Goal: Information Seeking & Learning: Check status

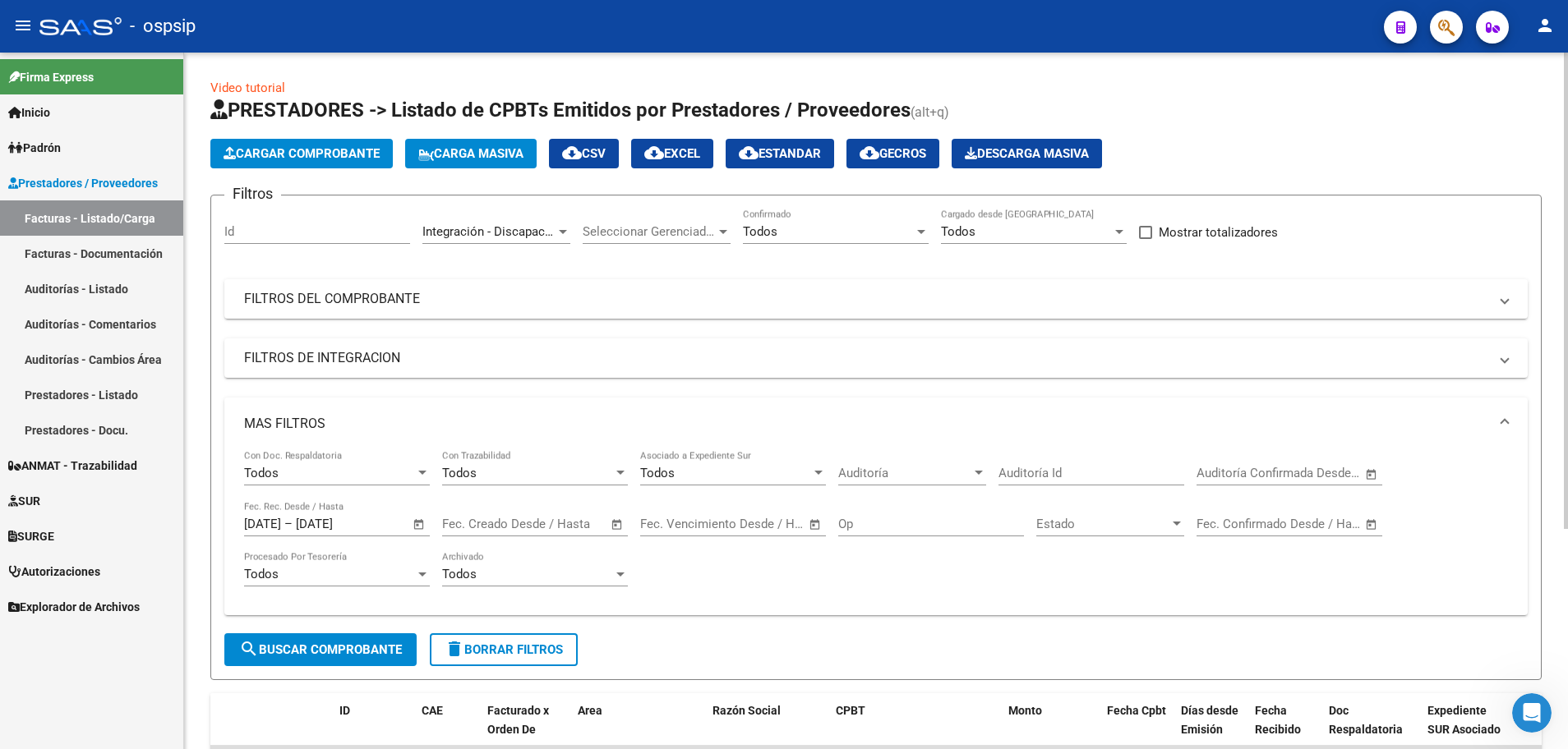
scroll to position [321, 0]
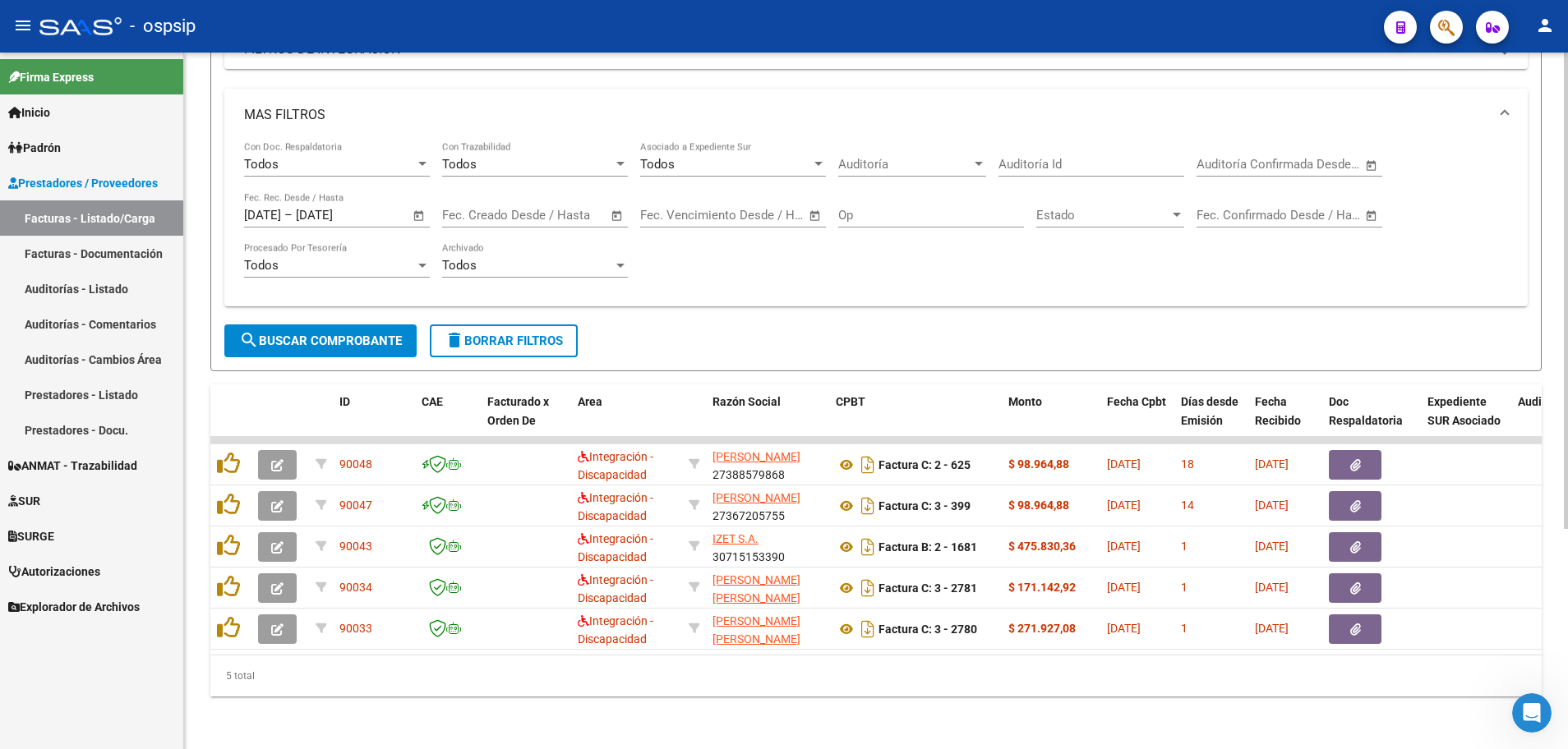
click at [415, 205] on span "Open calendar" at bounding box center [419, 216] width 40 height 40
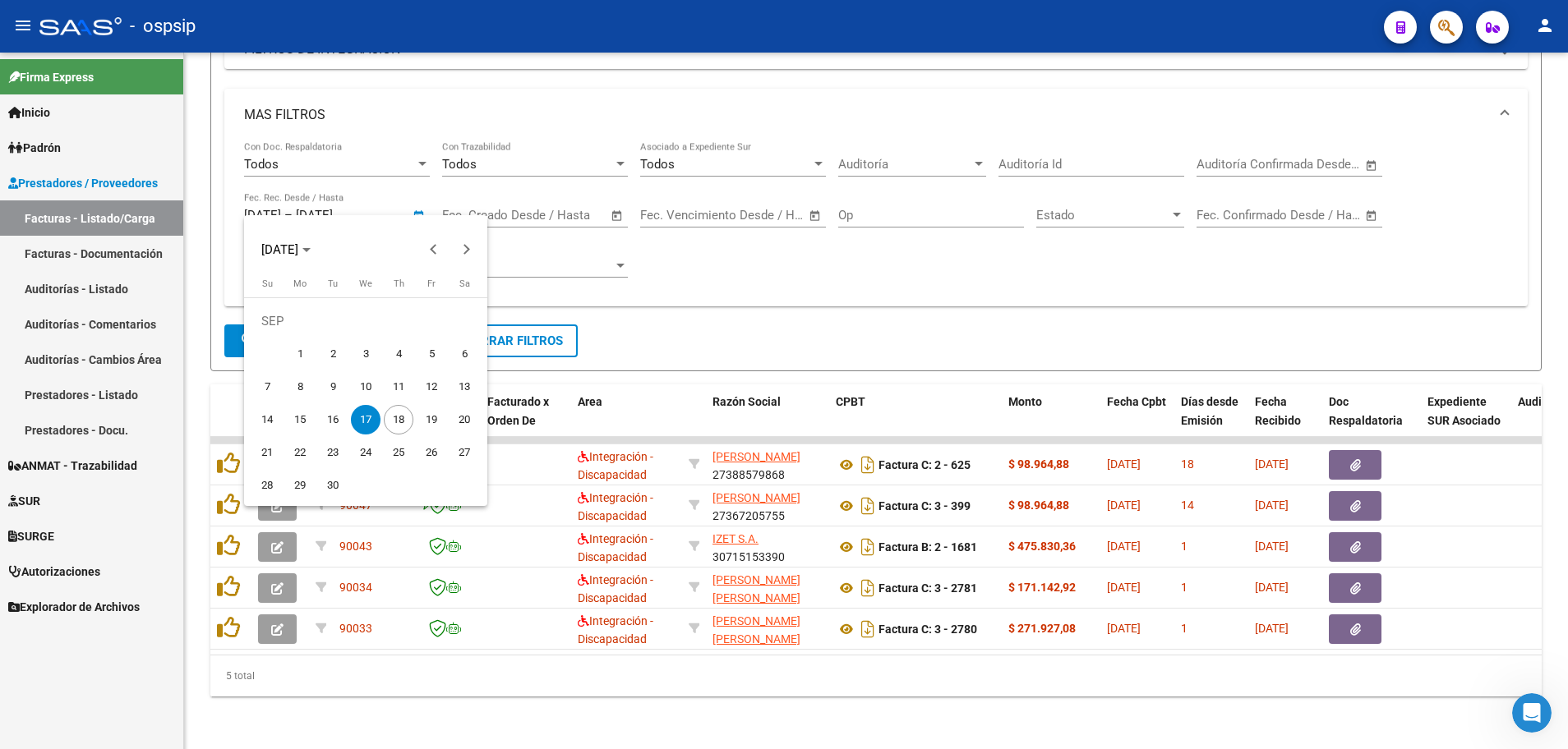
click at [393, 419] on span "18" at bounding box center [399, 420] width 30 height 30
type input "[DATE]"
click at [393, 419] on span "18" at bounding box center [399, 420] width 30 height 30
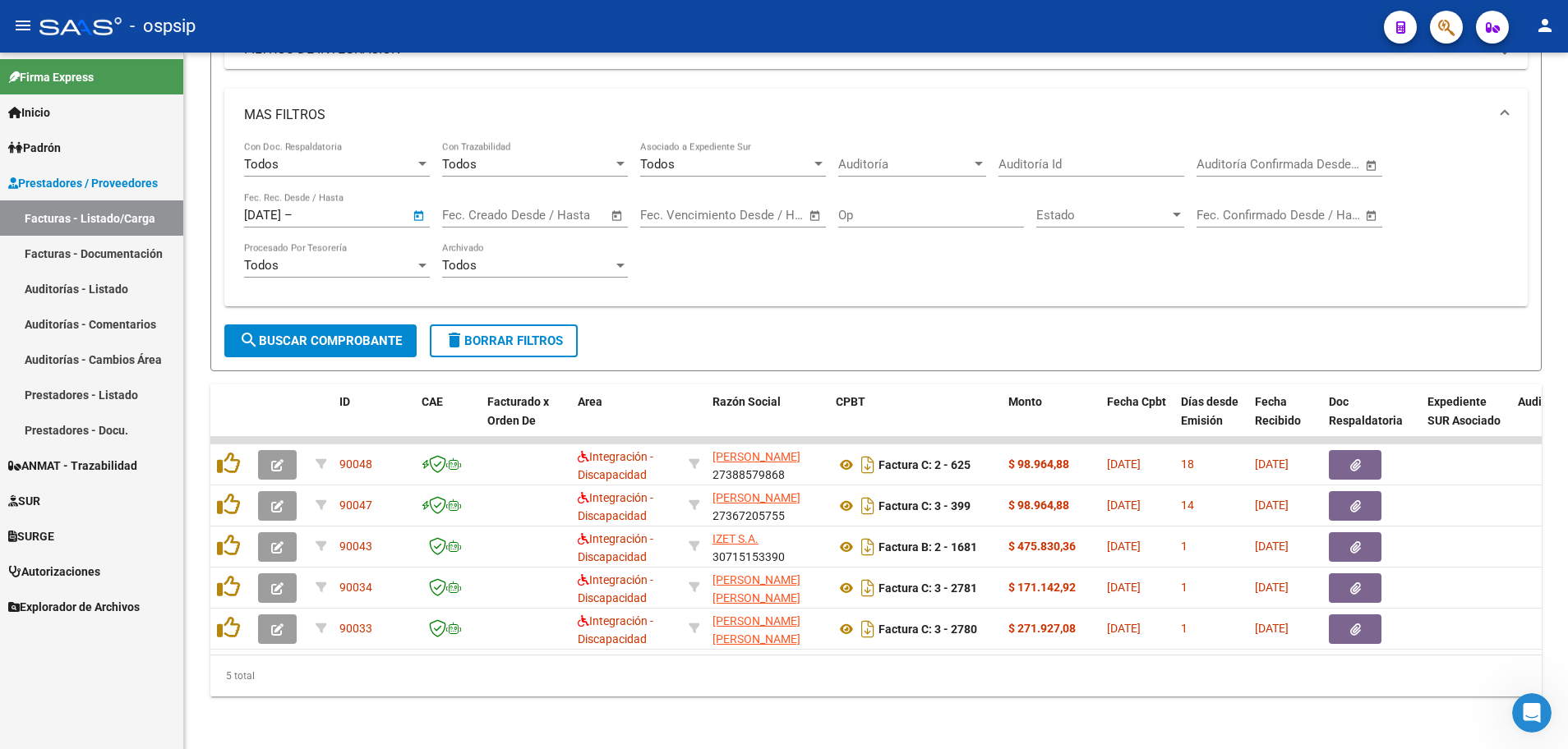
type input "[DATE]"
click at [323, 334] on span "search Buscar Comprobante" at bounding box center [321, 341] width 162 height 15
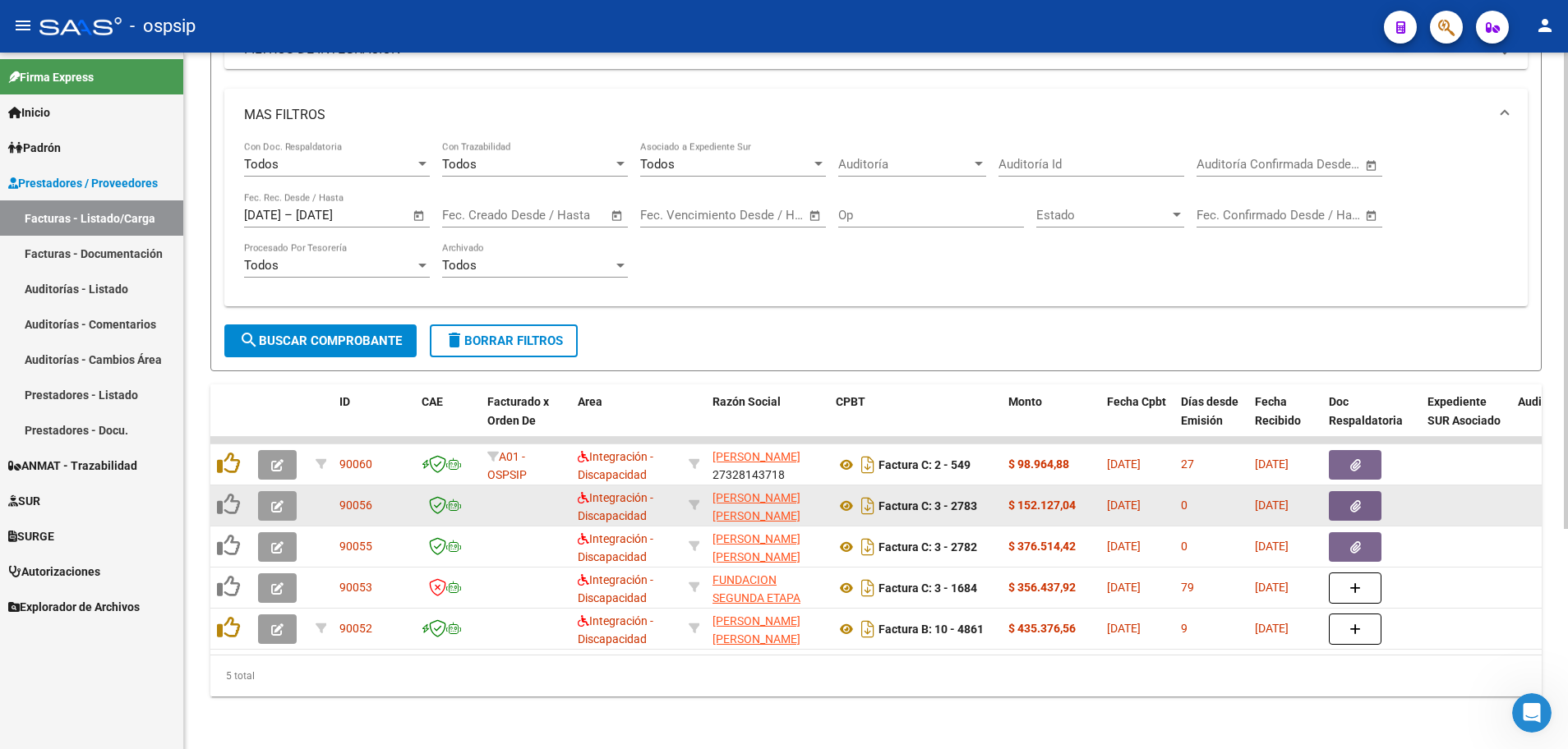
click at [272, 502] on button "button" at bounding box center [277, 506] width 39 height 30
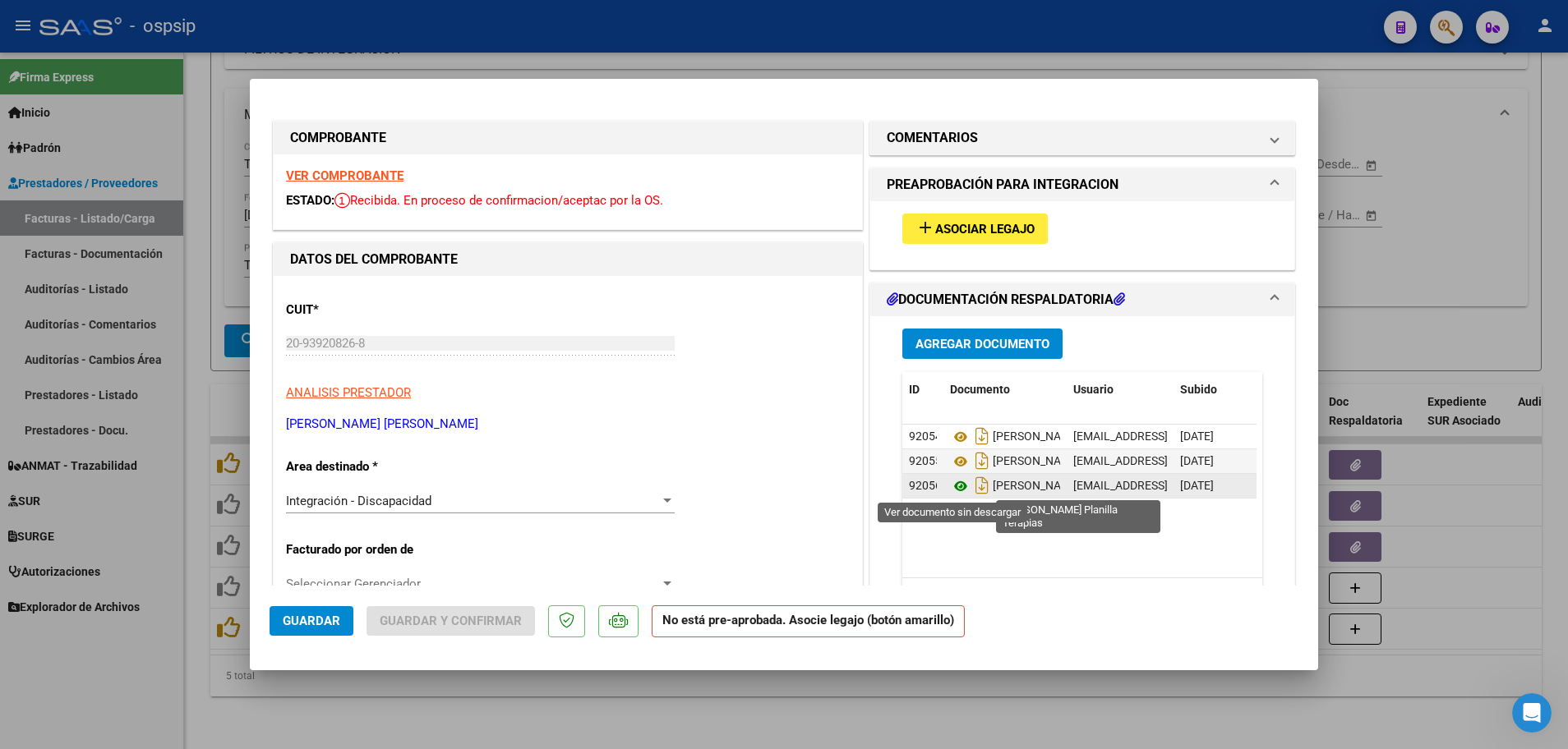
click at [955, 488] on icon at bounding box center [961, 486] width 22 height 20
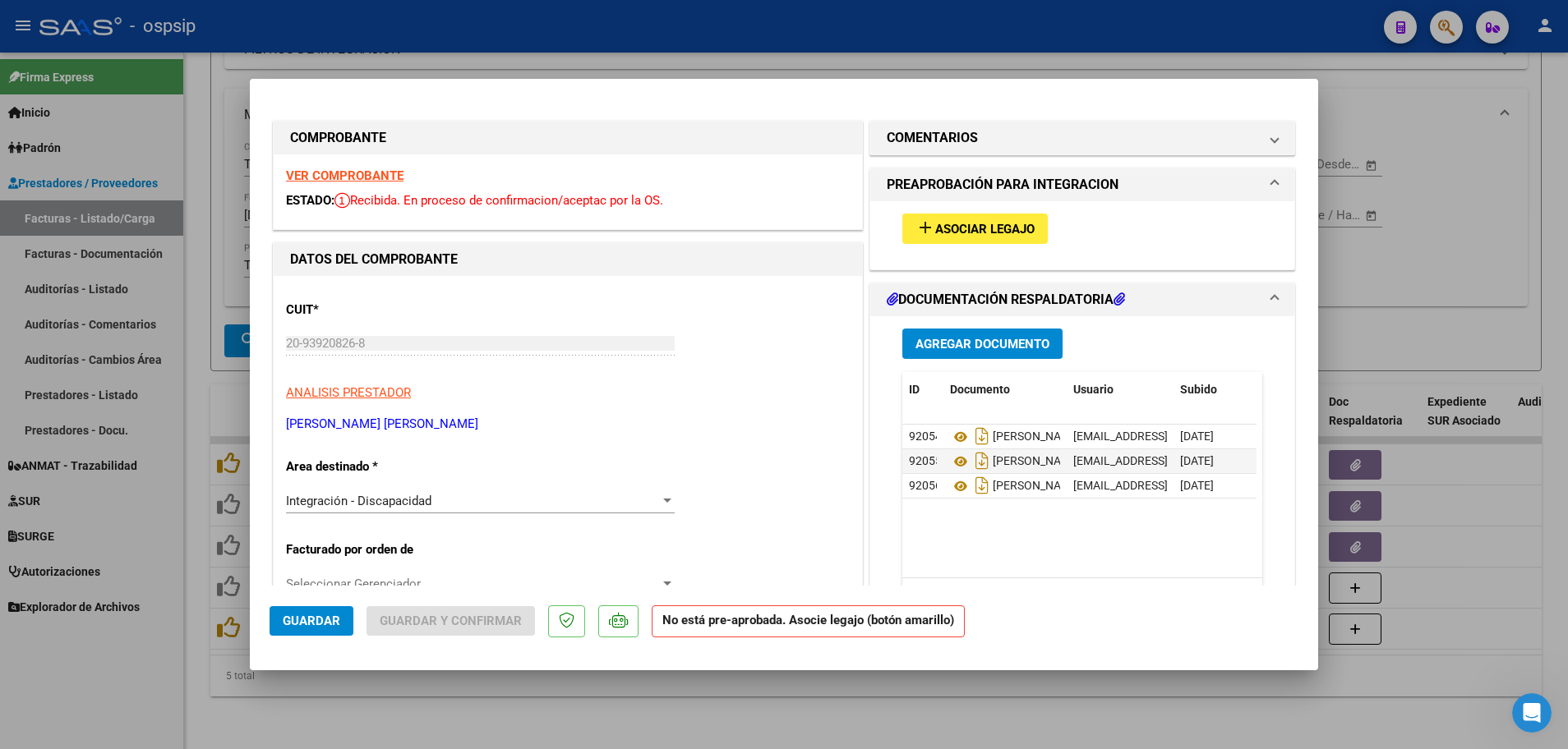
click at [346, 174] on strong "VER COMPROBANTE" at bounding box center [345, 176] width 118 height 15
click at [990, 230] on span "Asociar Legajo" at bounding box center [985, 230] width 99 height 15
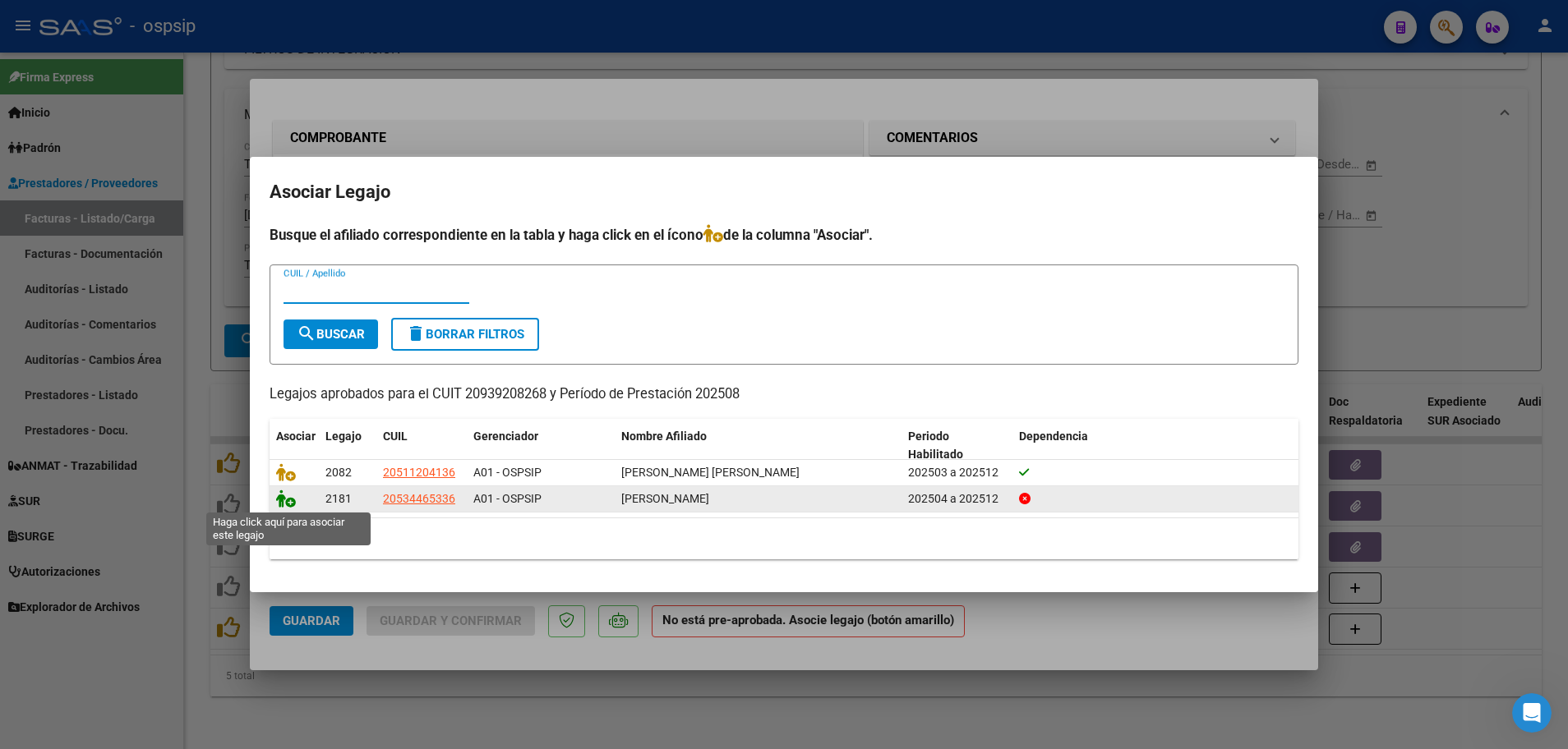
click at [288, 500] on icon at bounding box center [286, 499] width 20 height 18
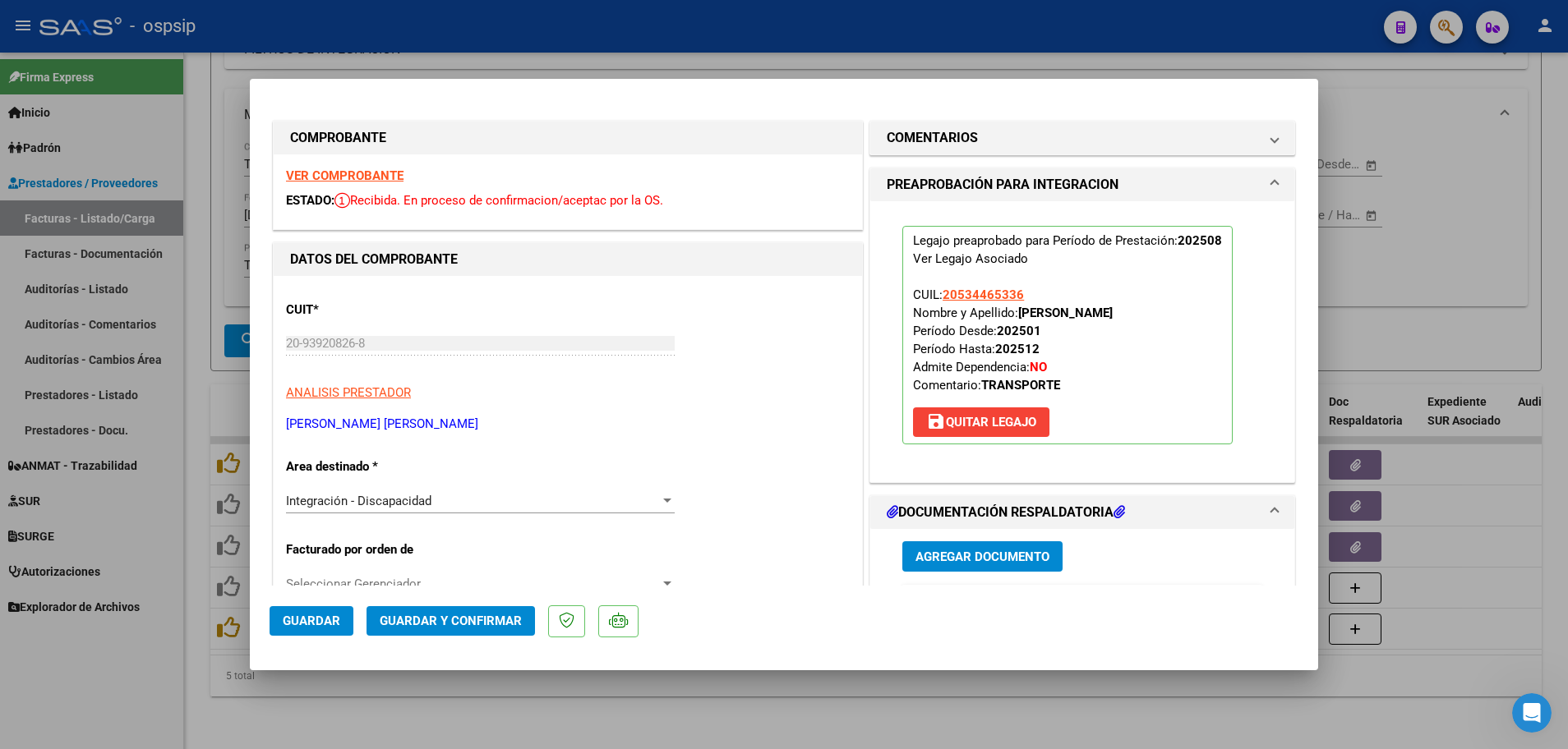
click at [307, 620] on span "Guardar" at bounding box center [311, 621] width 57 height 15
click at [201, 631] on div at bounding box center [784, 374] width 1568 height 749
type input "$ 0,00"
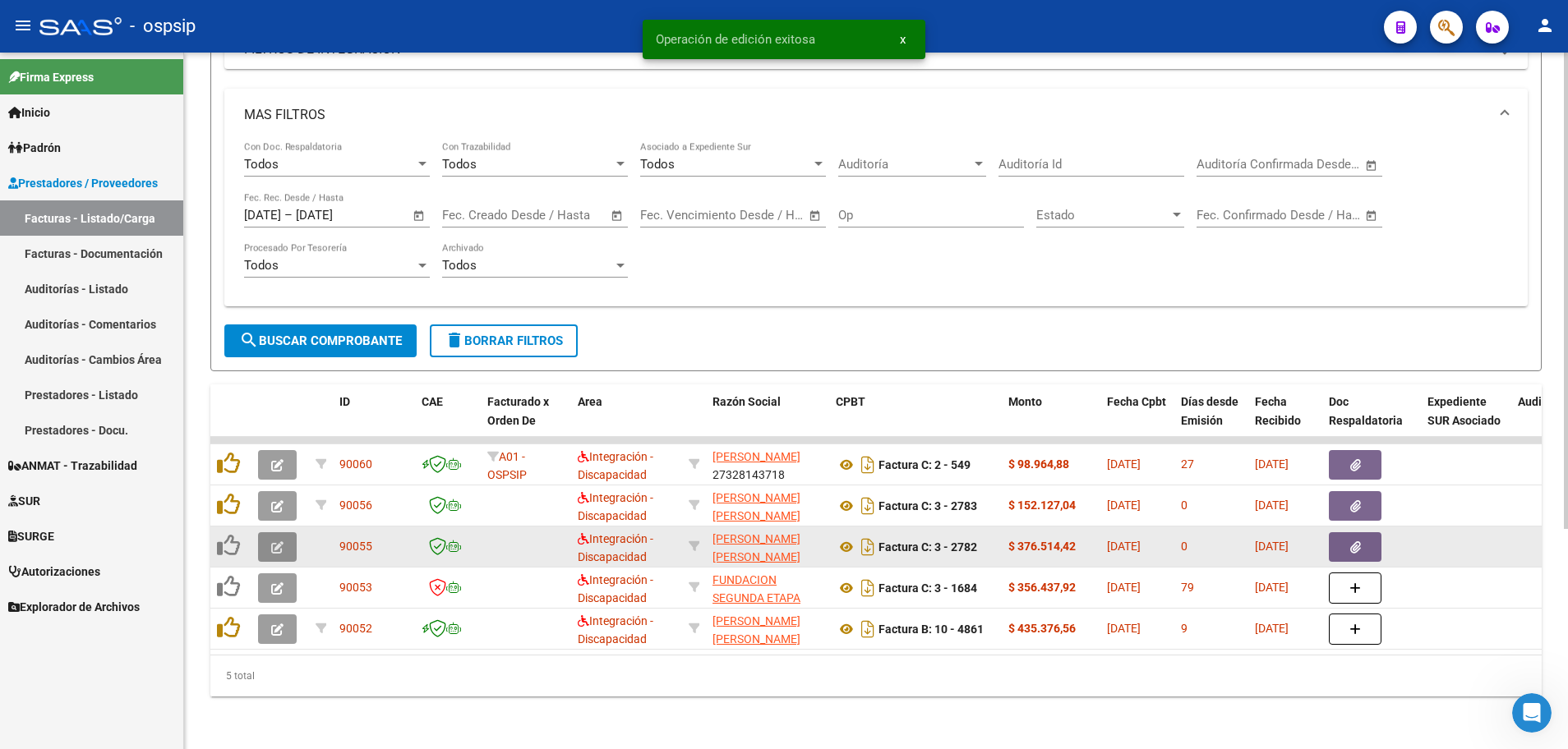
click at [273, 541] on icon "button" at bounding box center [277, 547] width 12 height 12
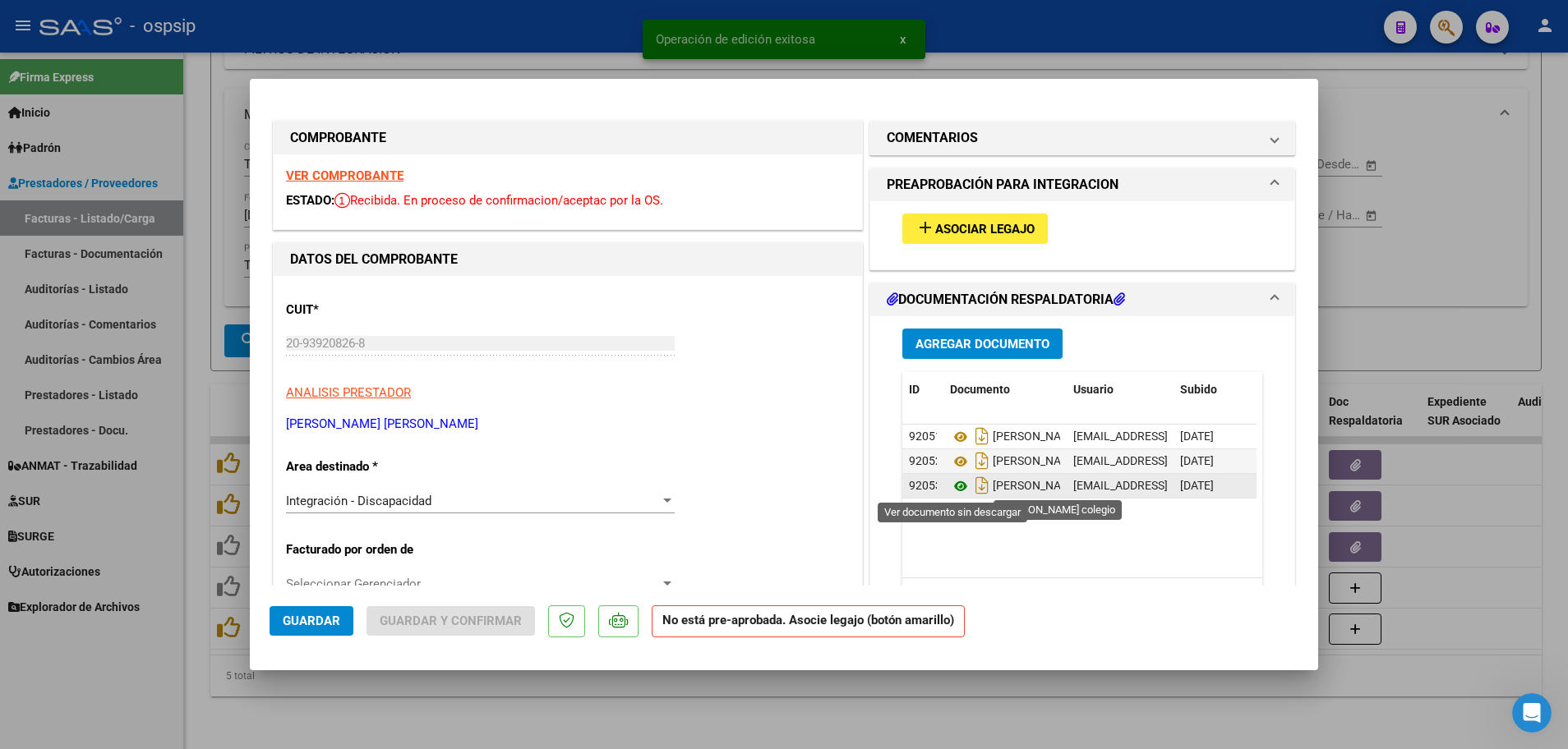
click at [955, 484] on icon at bounding box center [961, 486] width 22 height 20
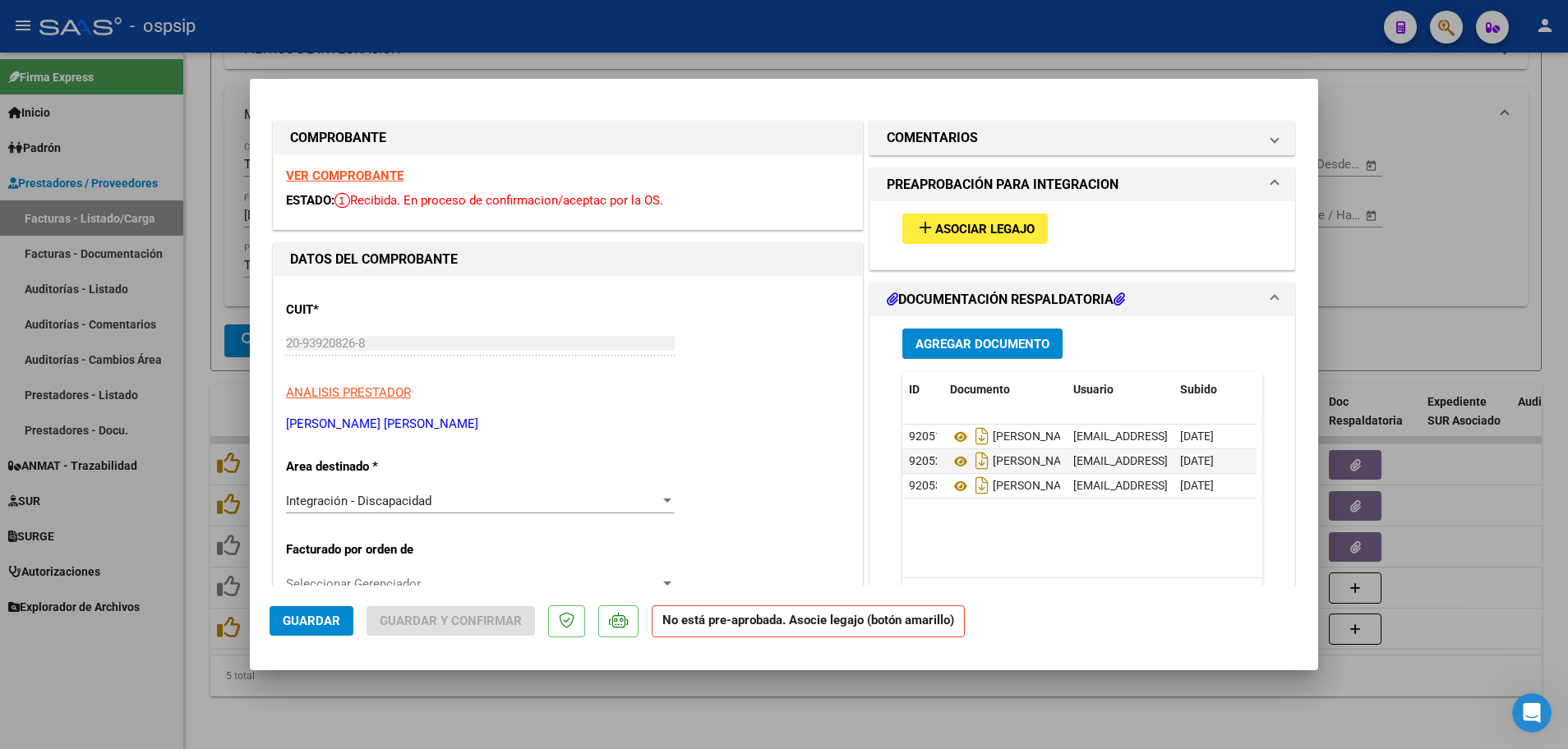
click at [355, 170] on strong "VER COMPROBANTE" at bounding box center [345, 176] width 118 height 15
click at [979, 215] on button "add Asociar Legajo" at bounding box center [975, 229] width 146 height 31
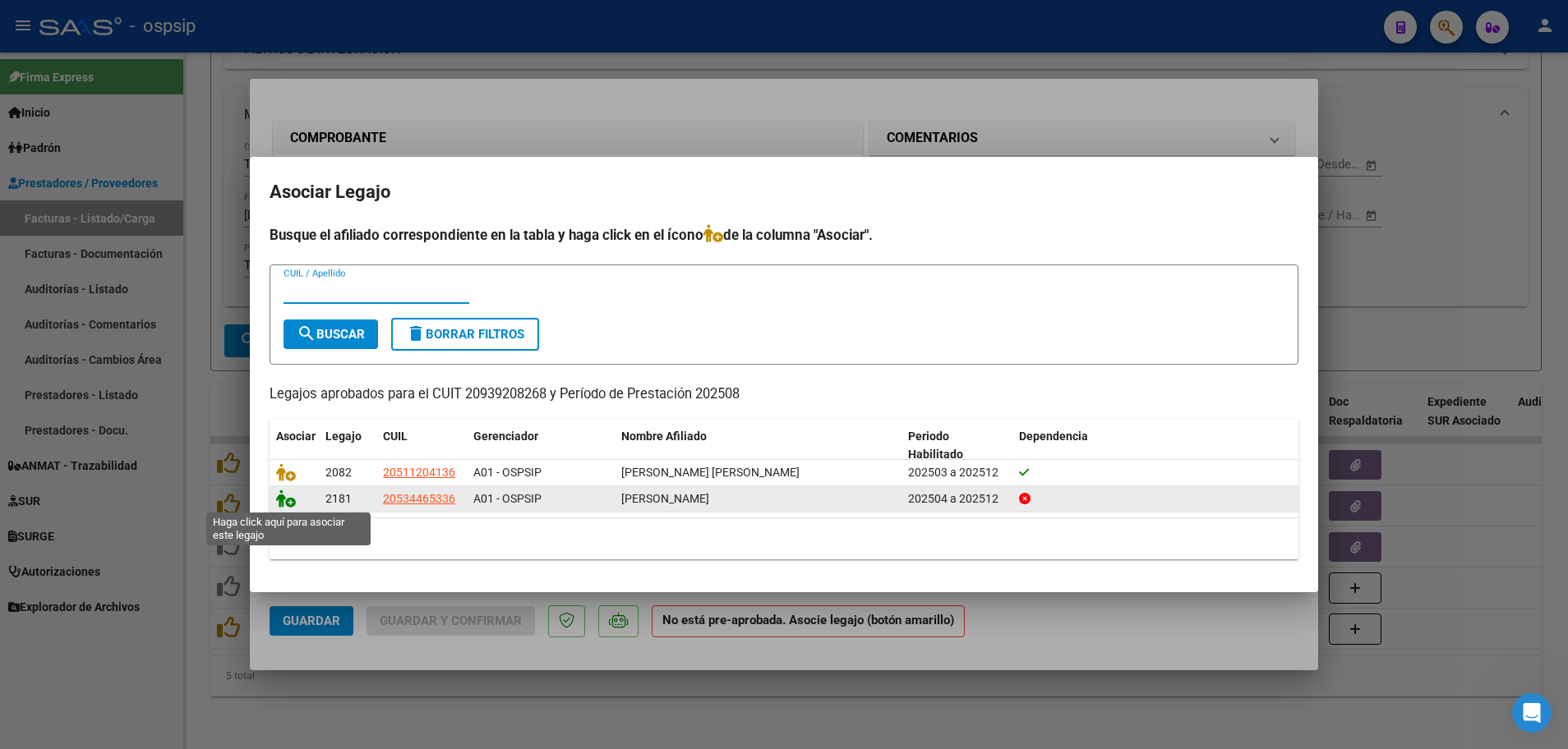
click at [290, 504] on icon at bounding box center [286, 499] width 20 height 18
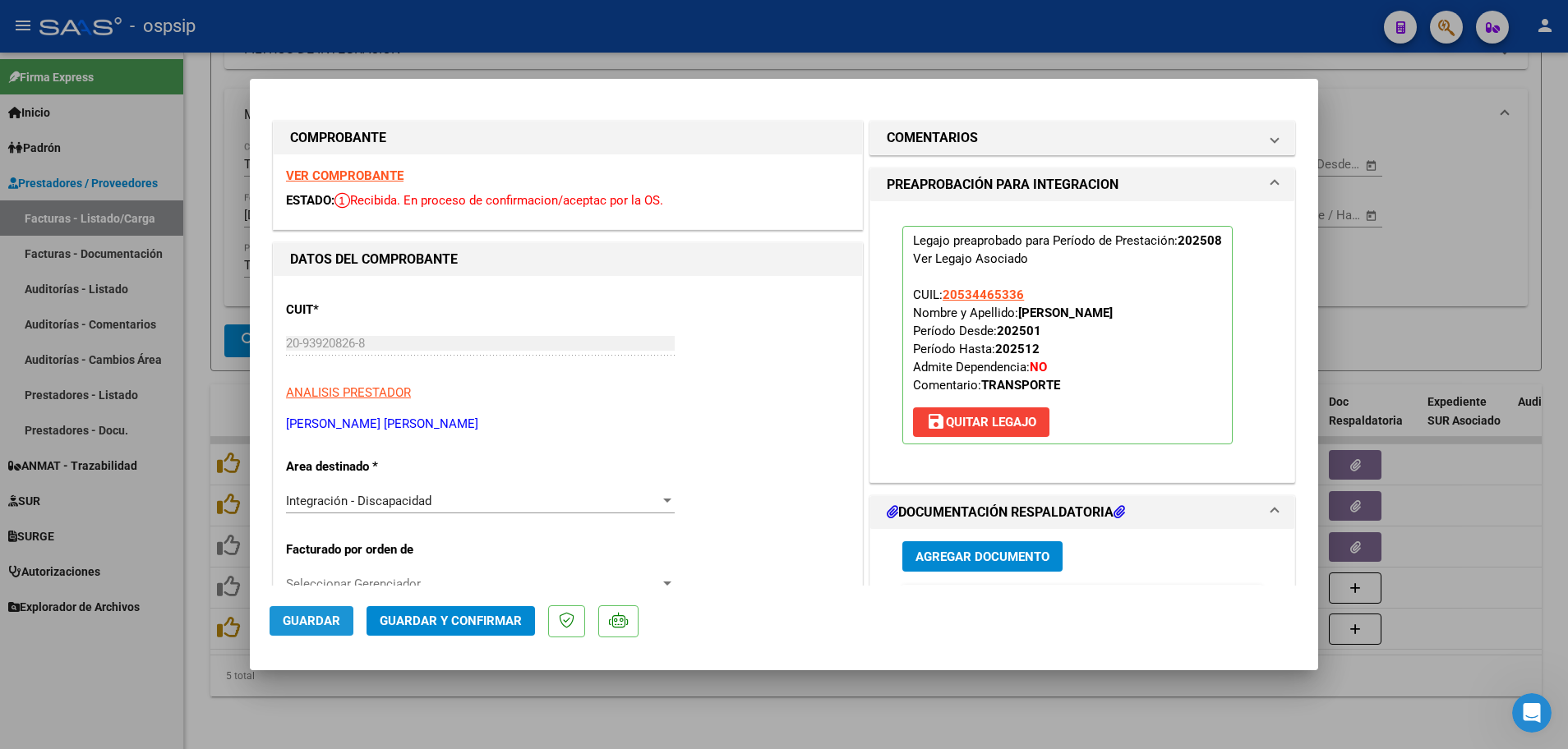
click at [332, 616] on span "Guardar" at bounding box center [311, 621] width 57 height 15
click at [199, 578] on div at bounding box center [784, 374] width 1568 height 749
type input "$ 0,00"
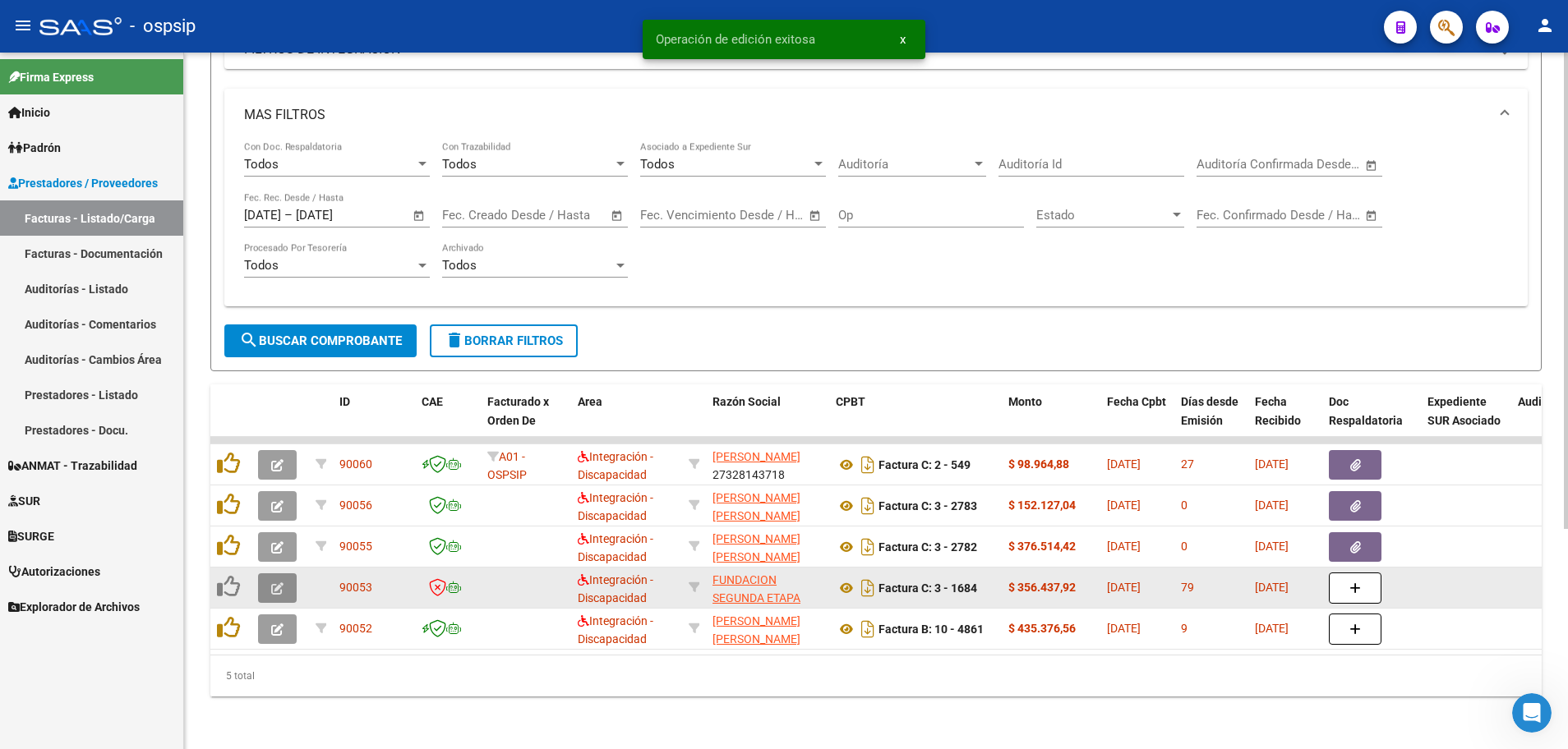
click at [276, 582] on icon "button" at bounding box center [277, 588] width 12 height 12
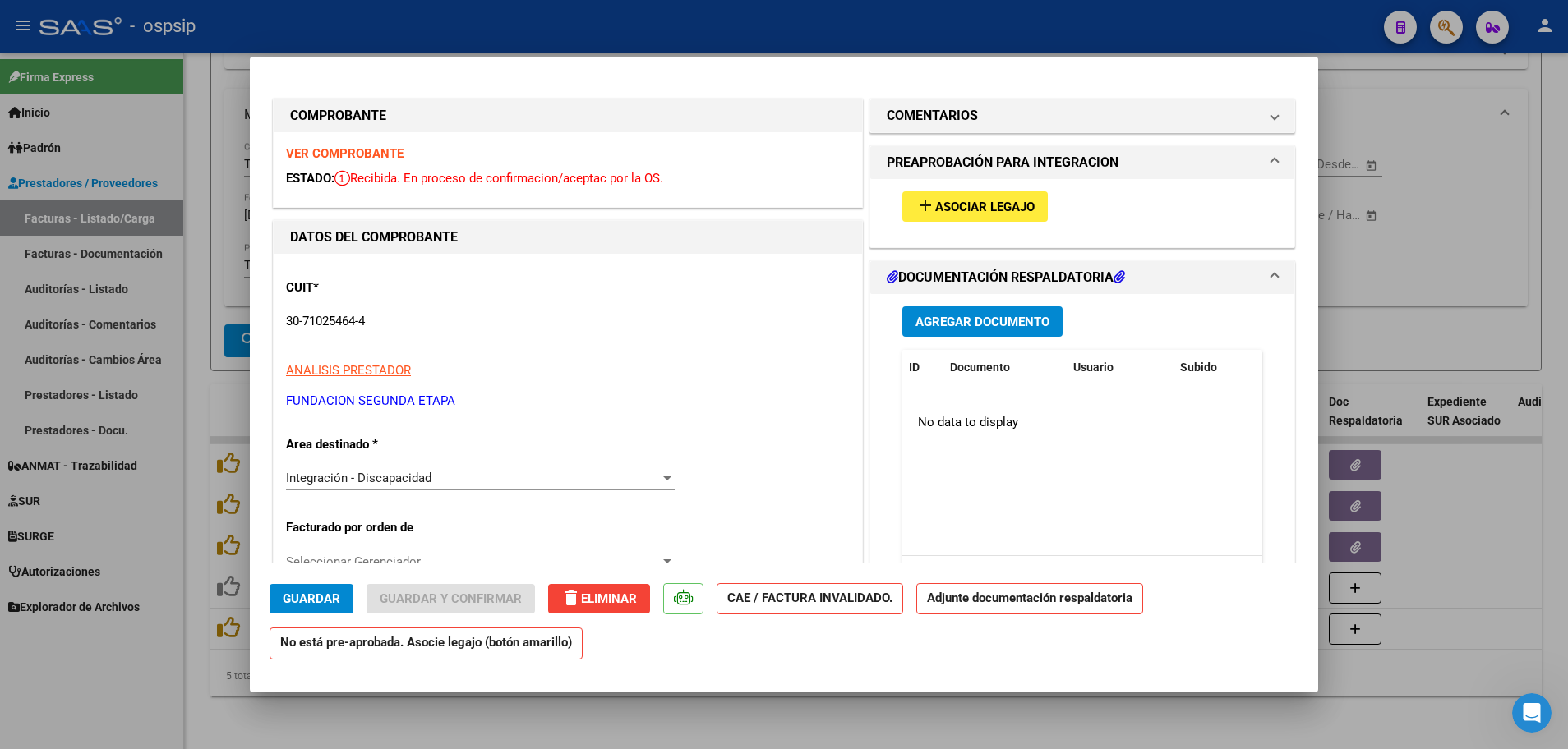
click at [190, 510] on div at bounding box center [784, 374] width 1568 height 749
type input "$ 0,00"
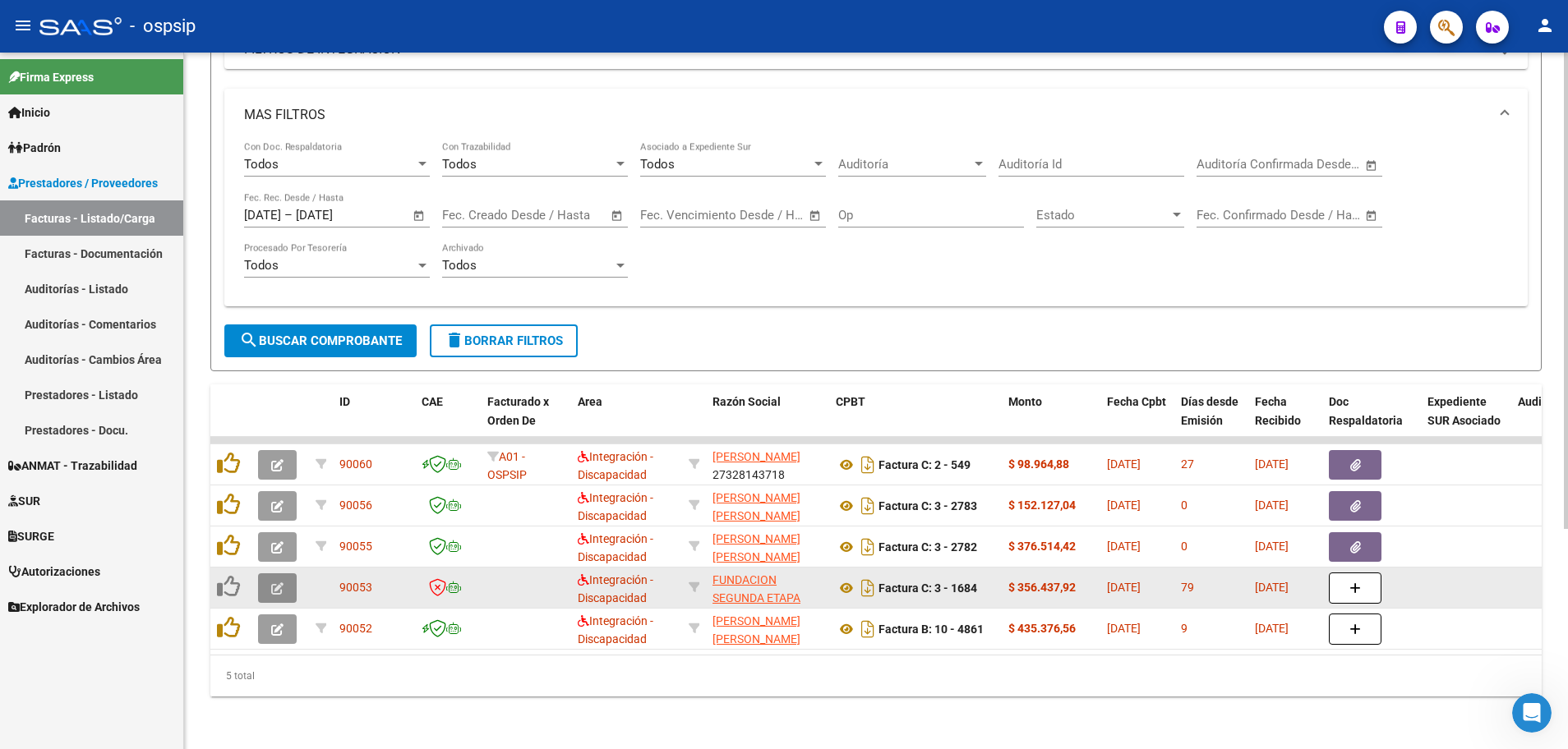
click at [269, 573] on button "button" at bounding box center [277, 588] width 39 height 30
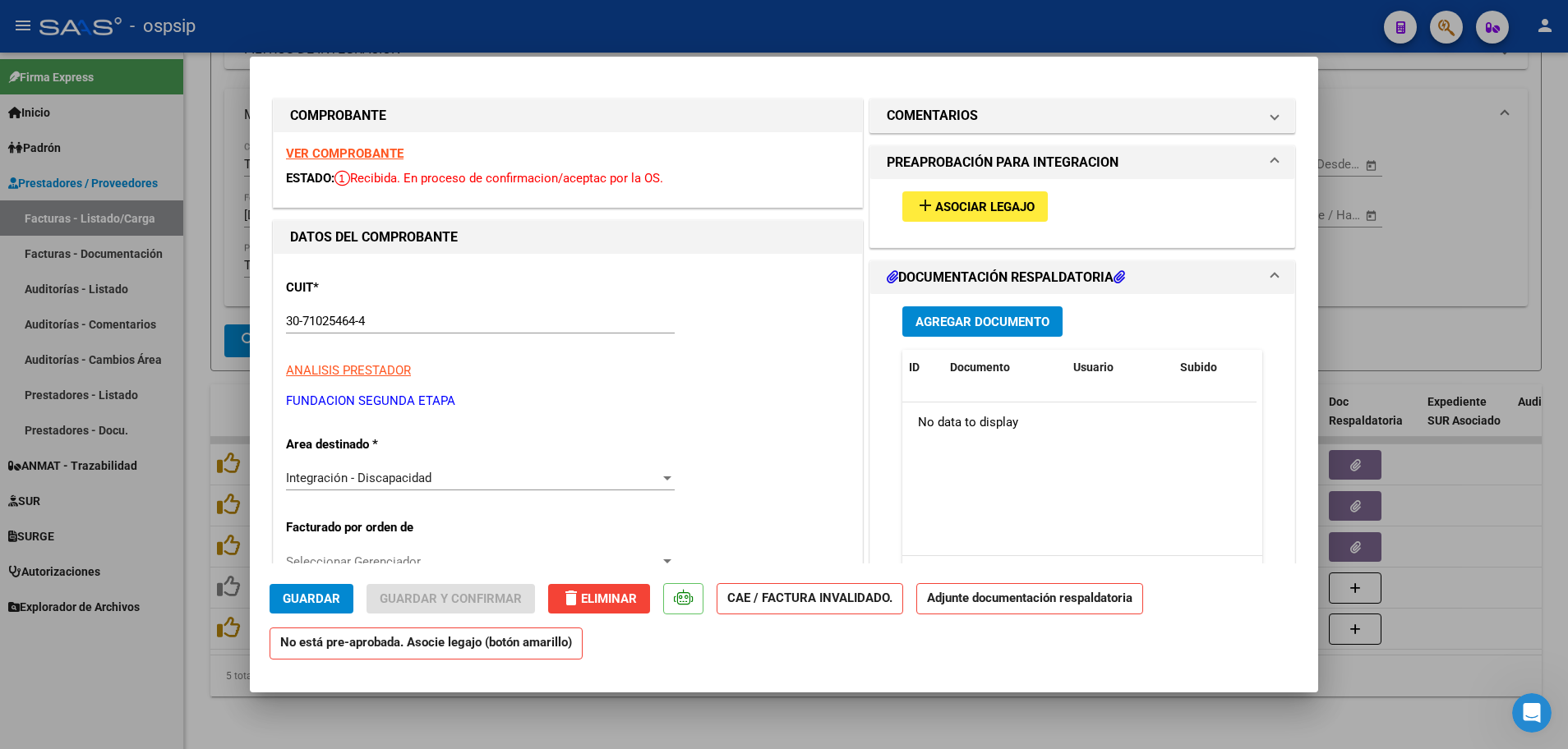
click at [378, 152] on strong "VER COMPROBANTE" at bounding box center [345, 153] width 118 height 15
click at [193, 296] on div at bounding box center [784, 374] width 1568 height 749
type input "$ 0,00"
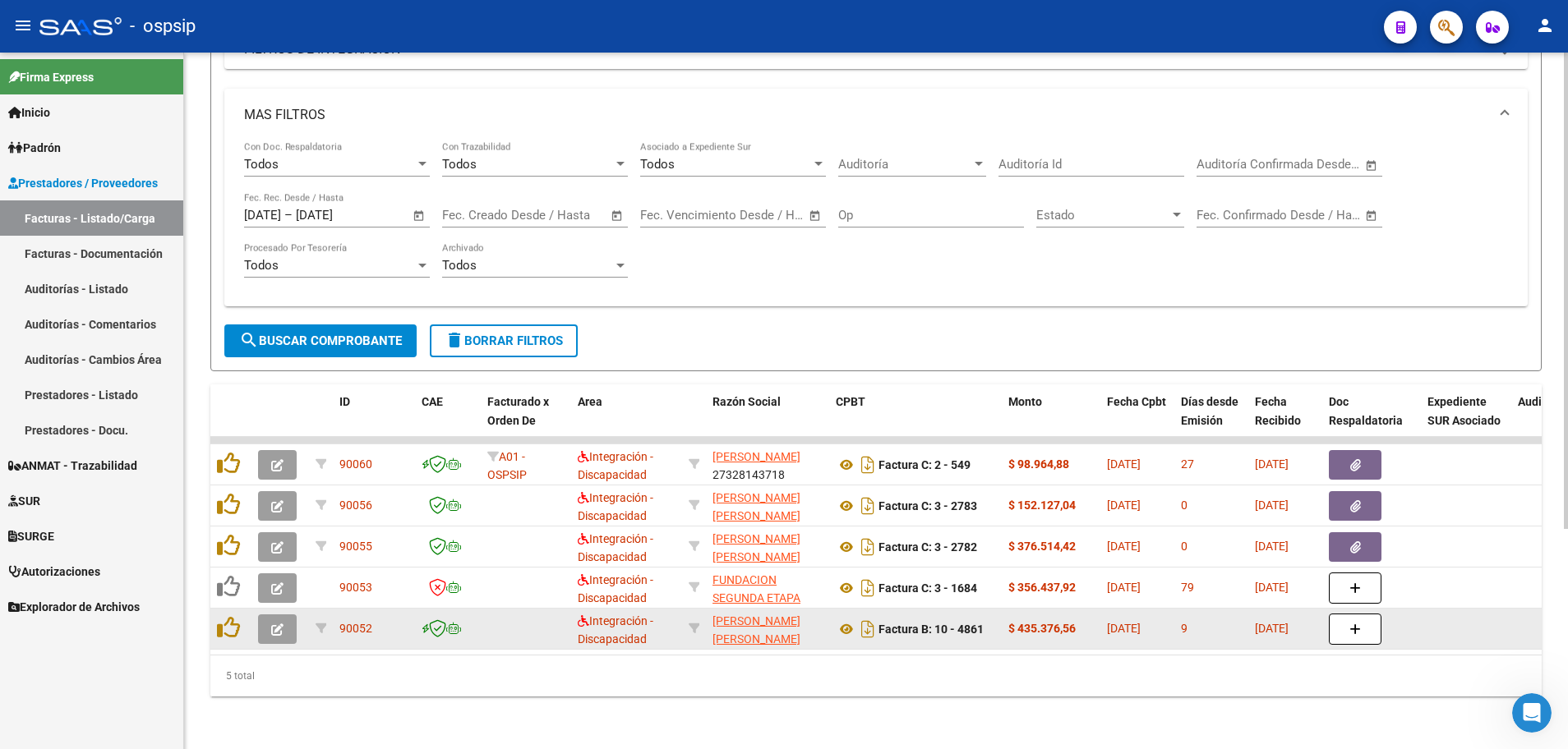
click at [268, 623] on button "button" at bounding box center [277, 630] width 39 height 30
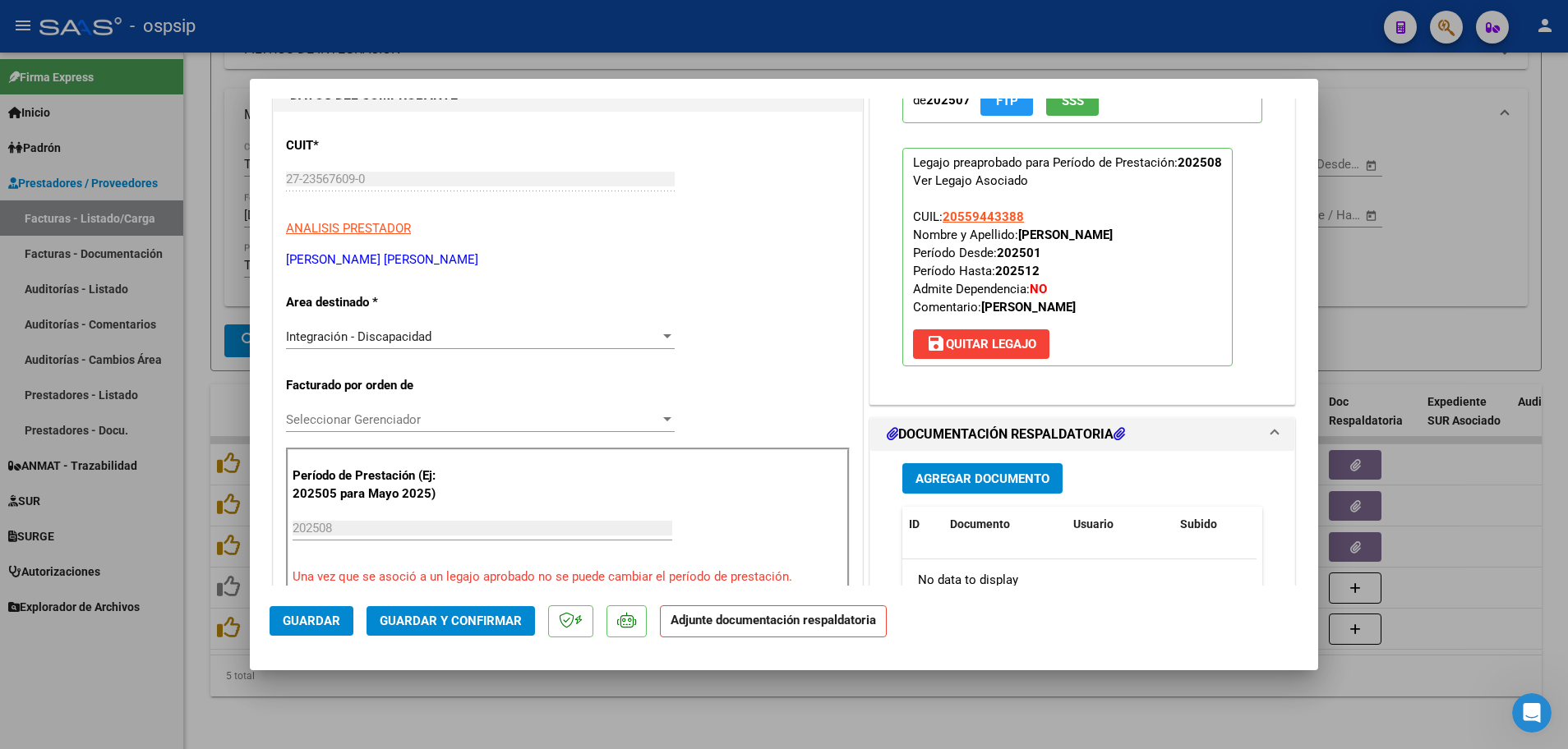
scroll to position [0, 0]
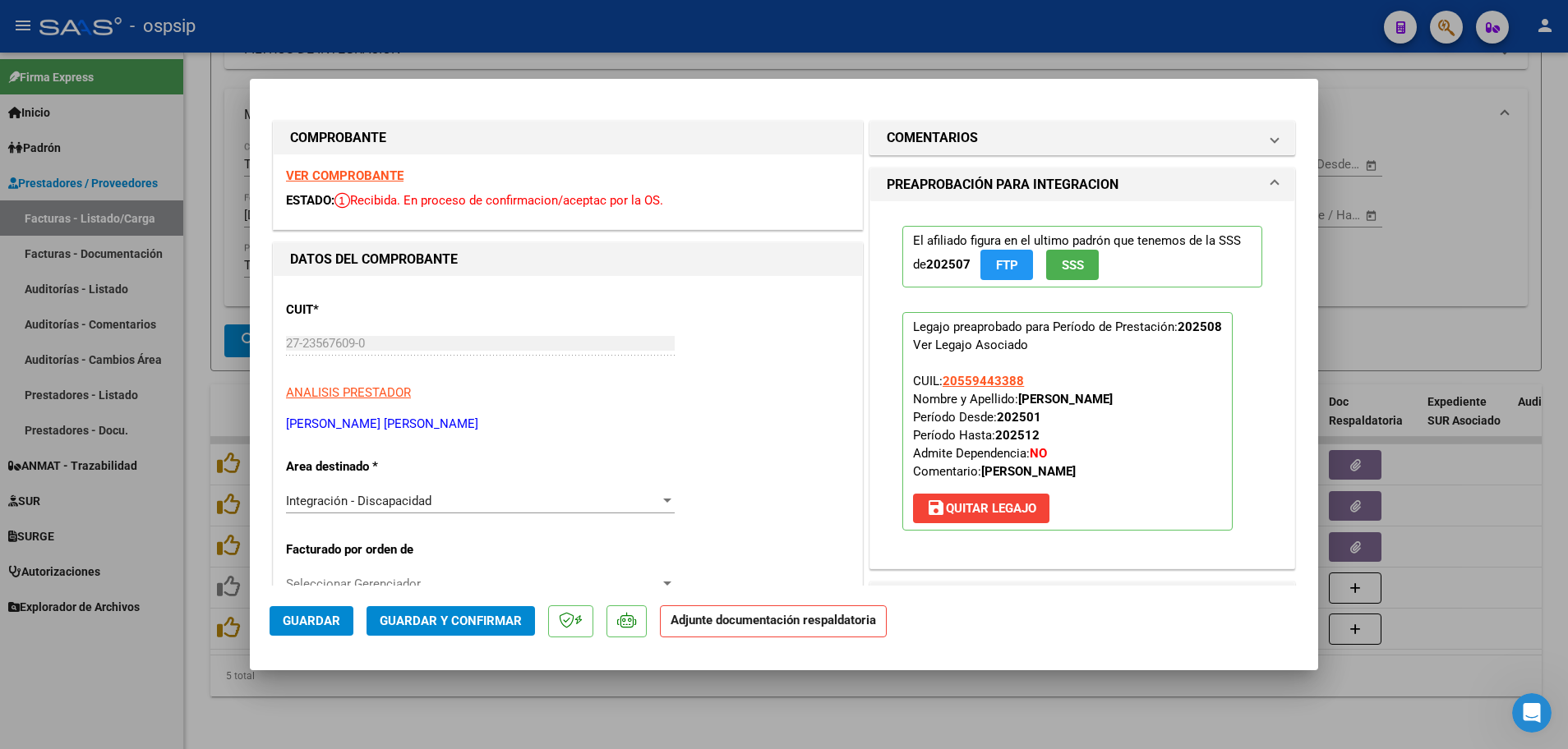
click at [359, 179] on strong "VER COMPROBANTE" at bounding box center [345, 176] width 118 height 15
click at [191, 376] on div at bounding box center [784, 374] width 1568 height 749
type input "$ 0,00"
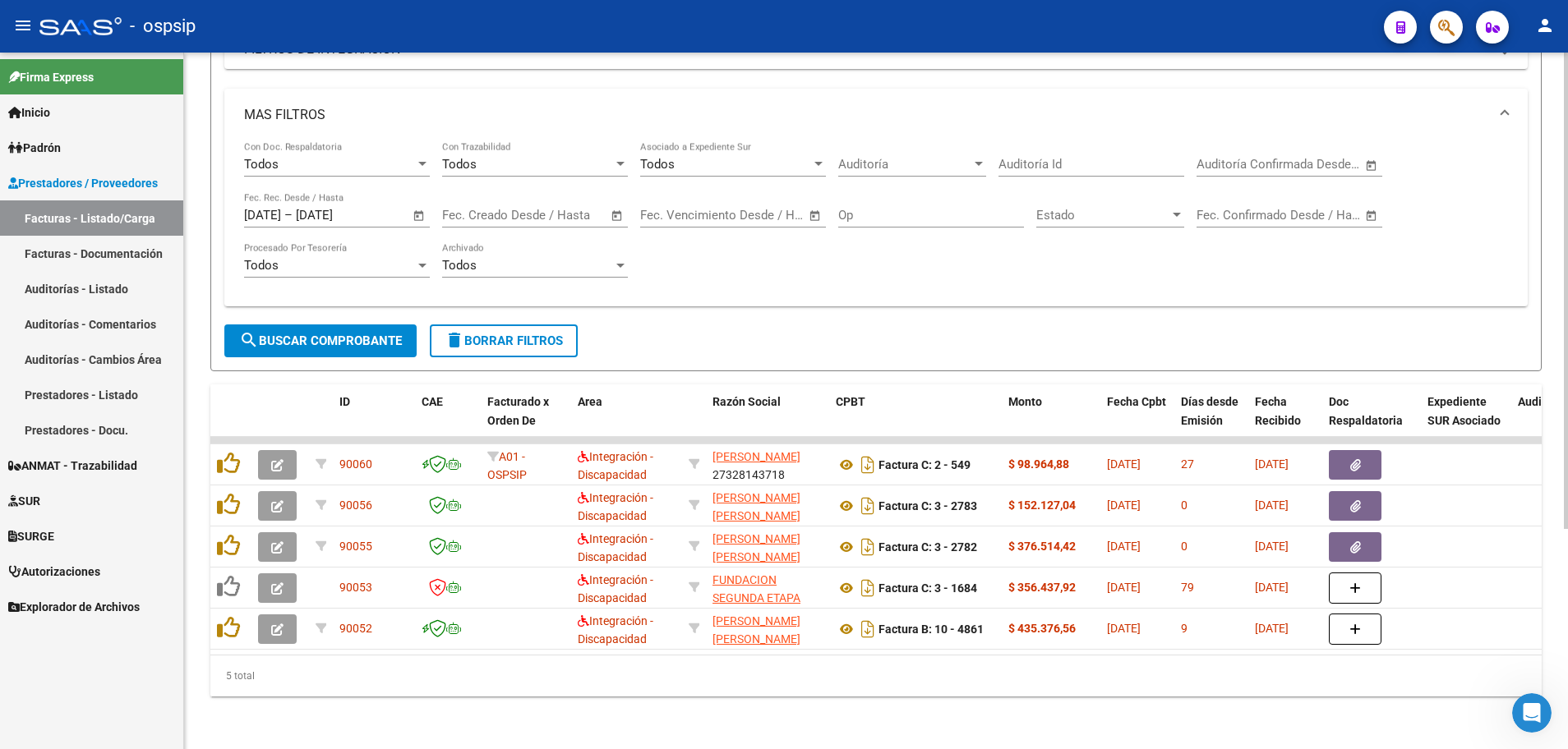
click at [418, 204] on span "Open calendar" at bounding box center [419, 216] width 40 height 40
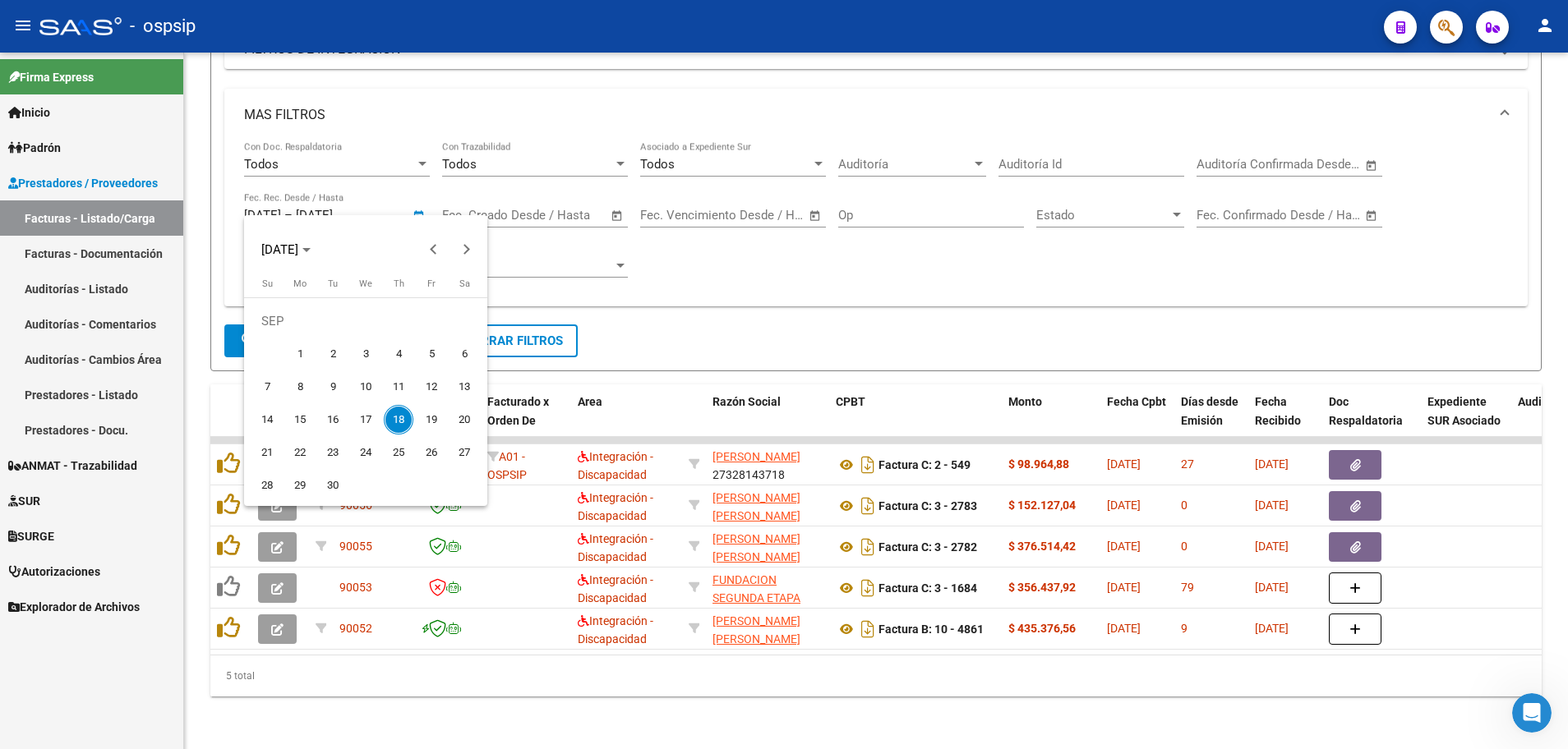
click at [357, 420] on span "17" at bounding box center [365, 420] width 30 height 30
type input "[DATE]"
click at [357, 420] on span "17" at bounding box center [365, 420] width 30 height 30
type input "[DATE]"
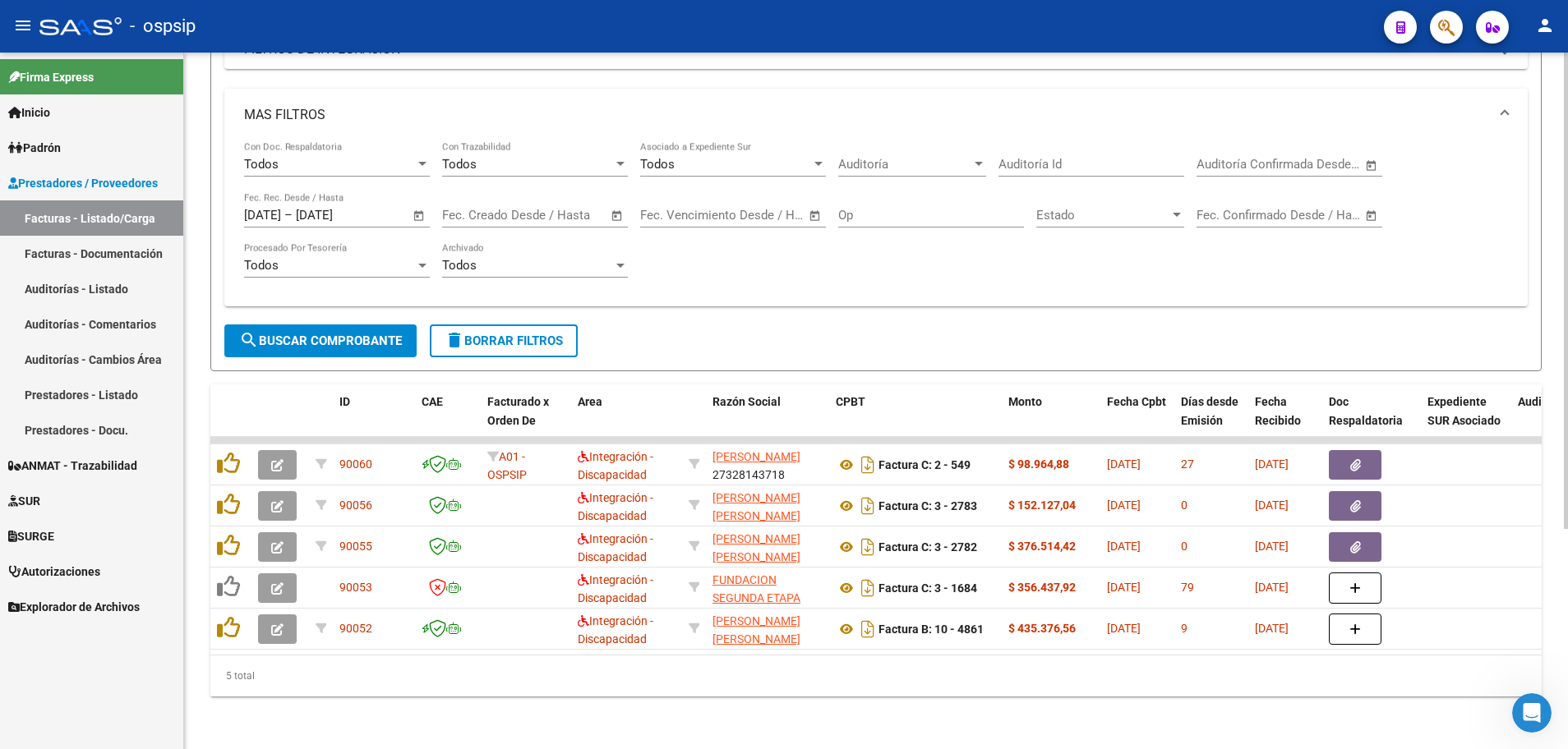
click at [319, 334] on span "search Buscar Comprobante" at bounding box center [321, 341] width 162 height 15
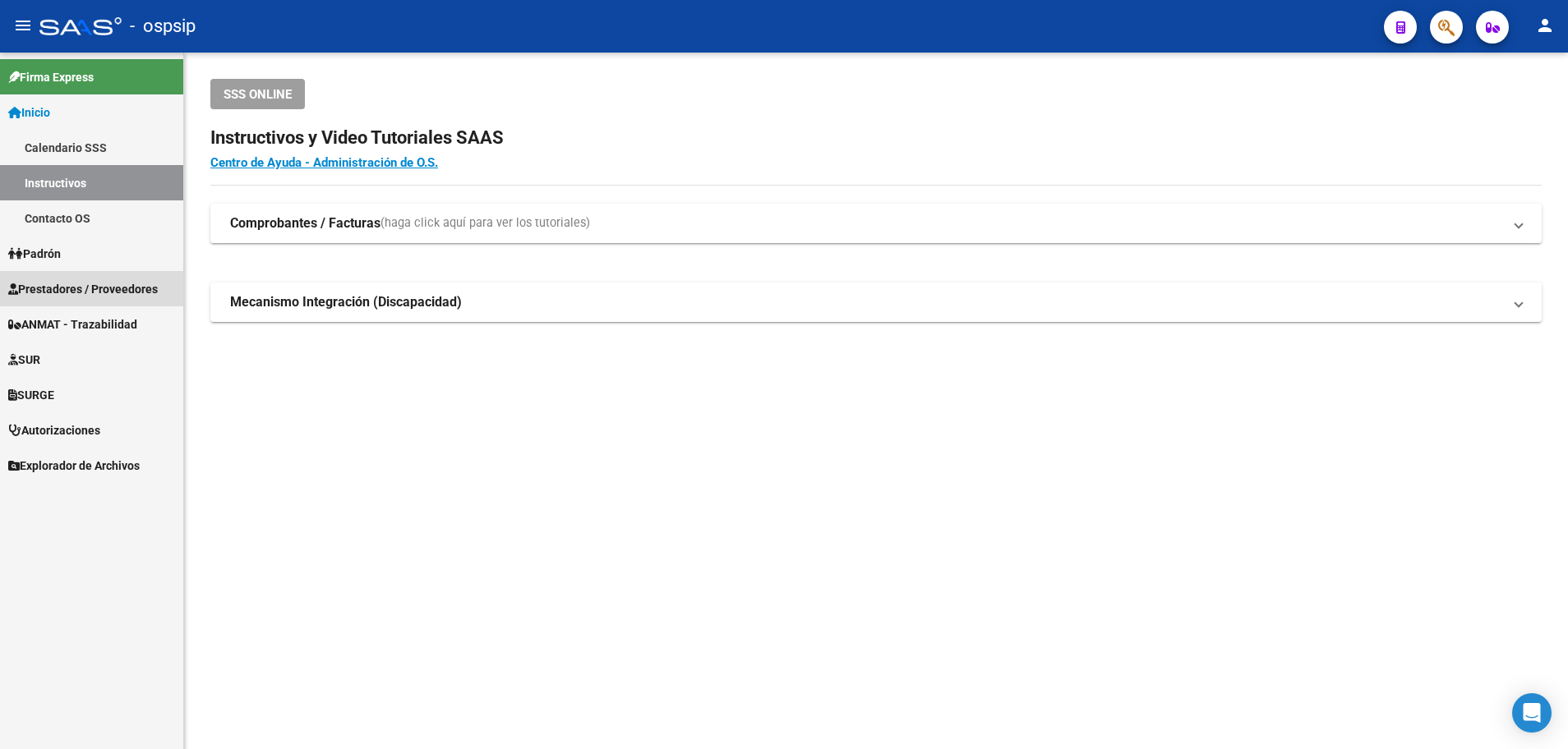
click at [80, 288] on span "Prestadores / Proveedores" at bounding box center [83, 289] width 149 height 18
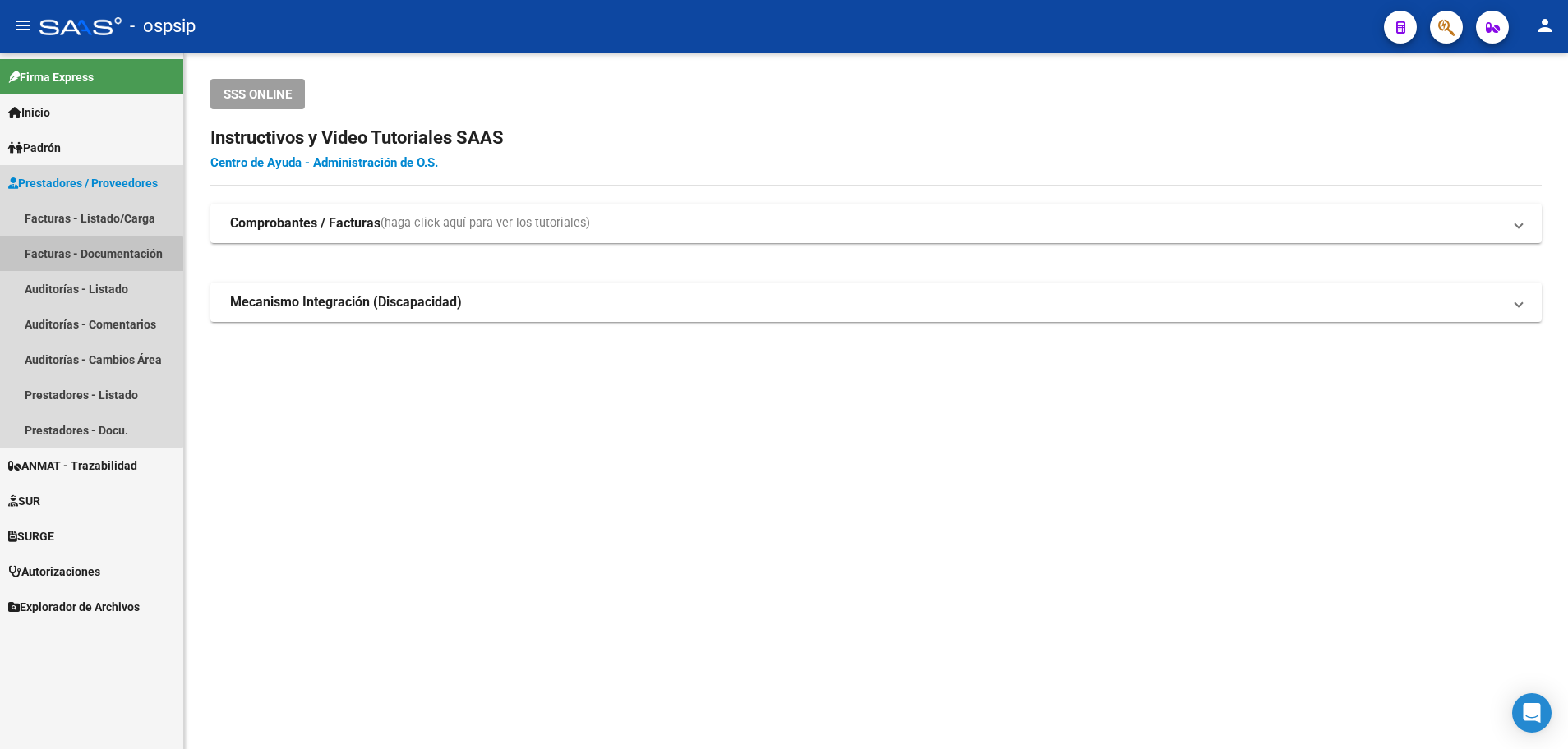
click at [82, 255] on link "Facturas - Documentación" at bounding box center [91, 254] width 183 height 36
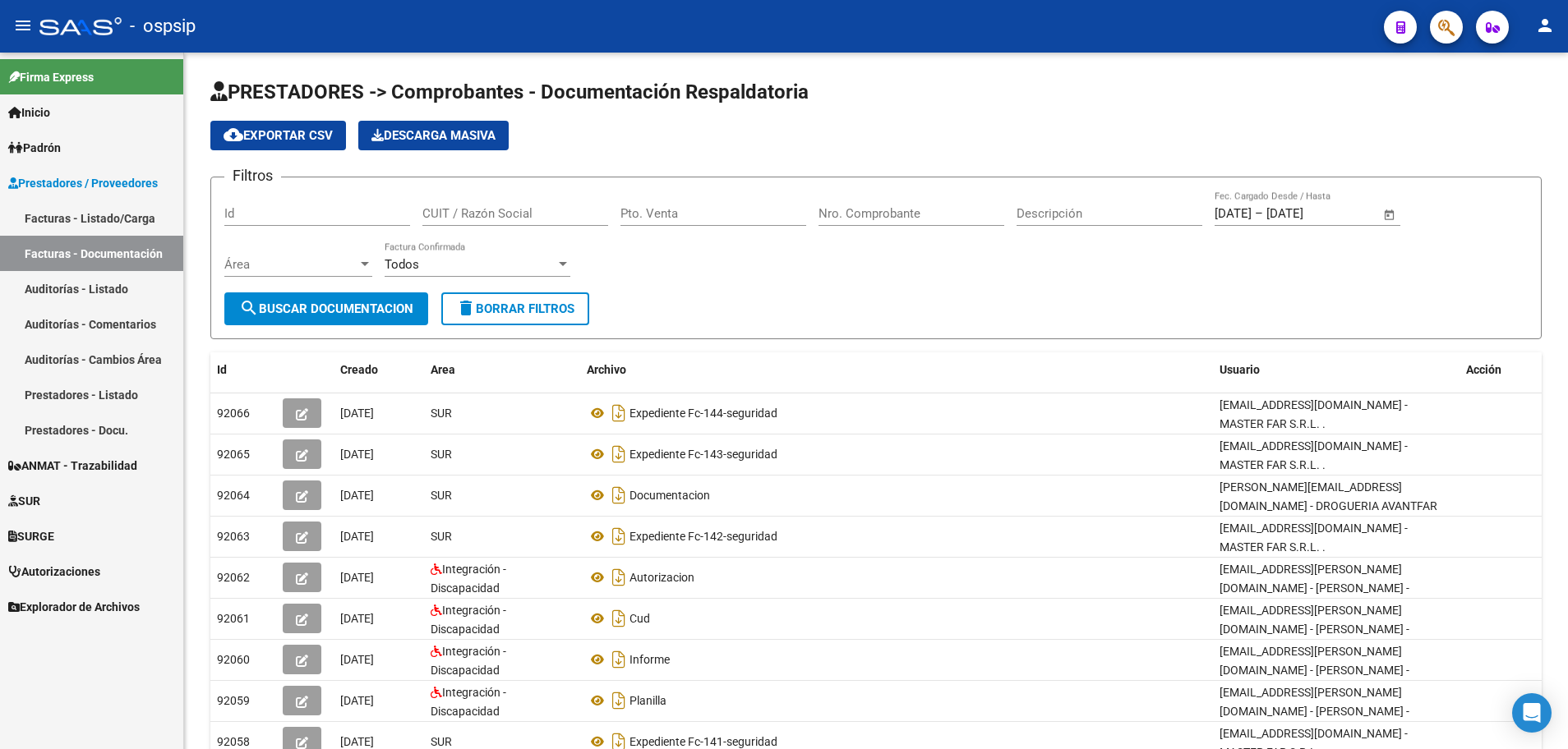
click at [78, 220] on link "Facturas - Listado/Carga" at bounding box center [91, 218] width 183 height 36
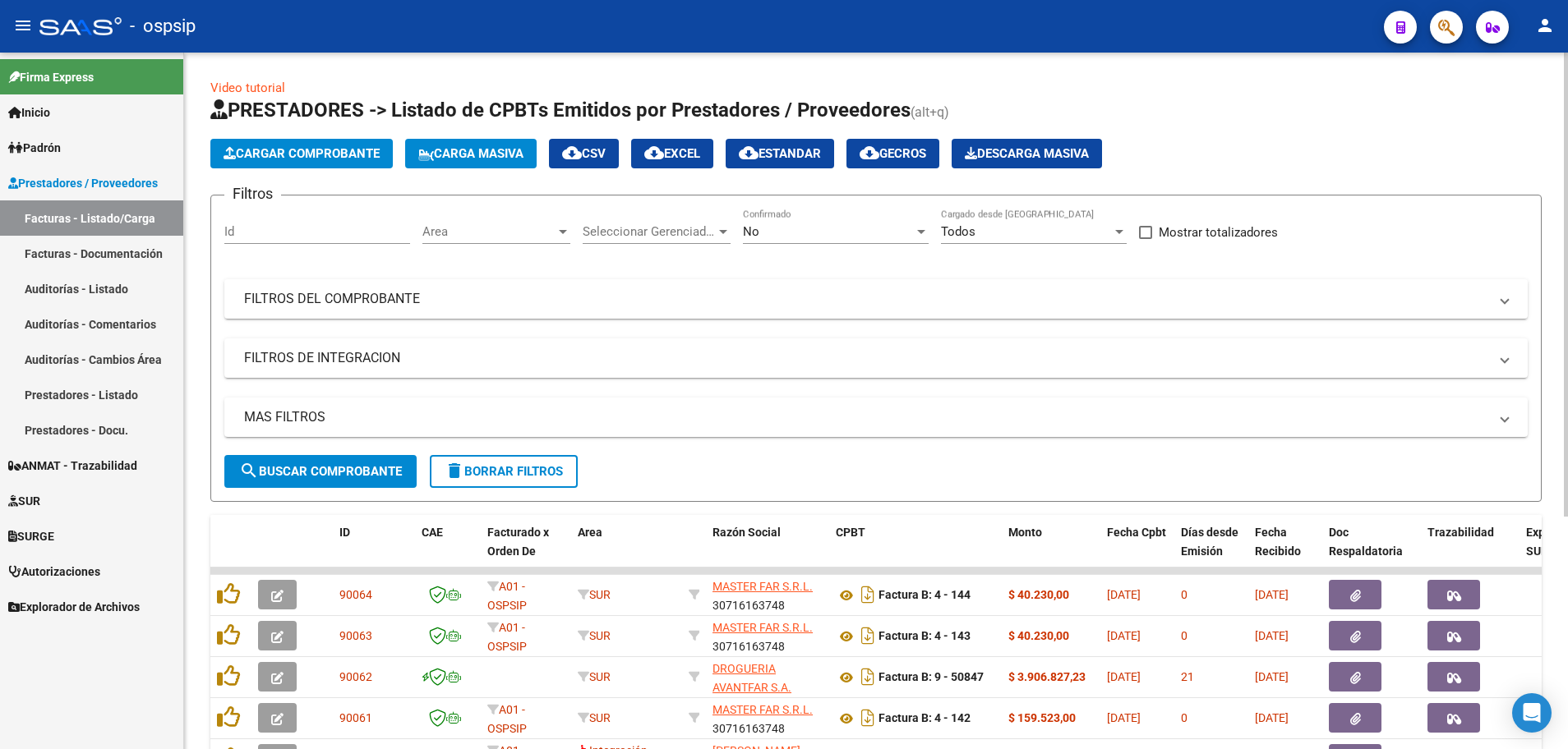
click at [561, 231] on div at bounding box center [563, 232] width 8 height 4
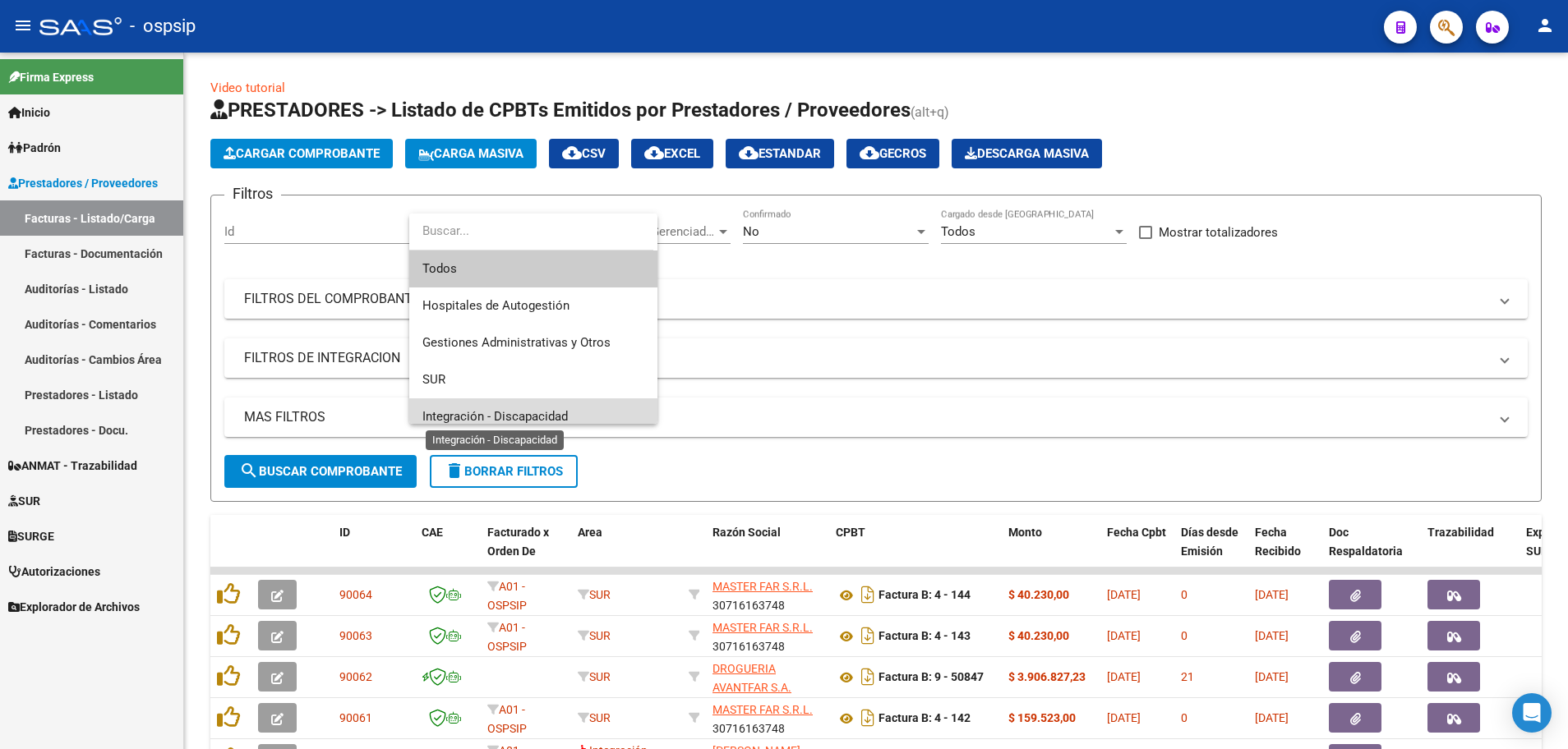
click at [544, 418] on span "Integración - Discapacidad" at bounding box center [496, 417] width 146 height 15
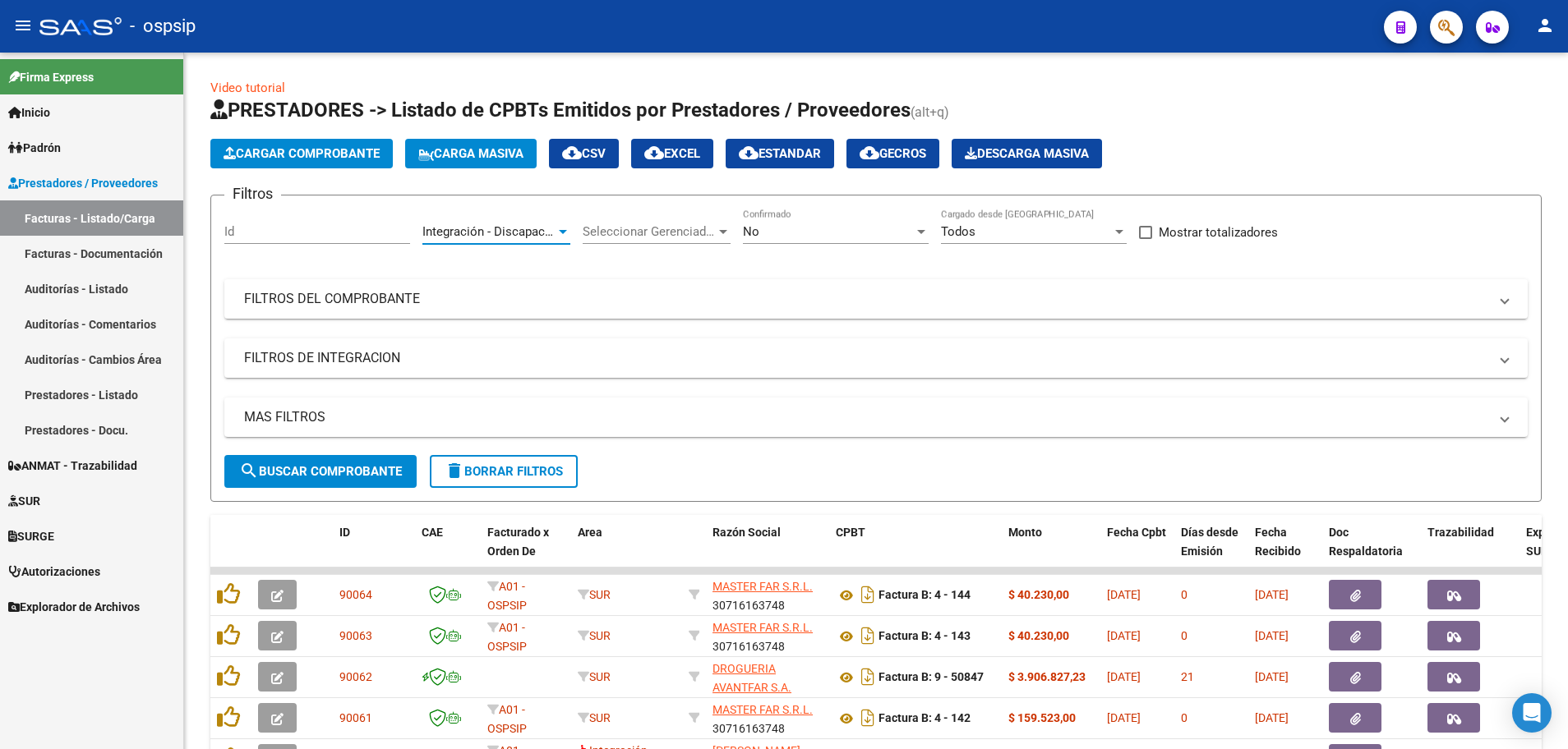
scroll to position [12, 0]
click at [917, 235] on div at bounding box center [922, 232] width 15 height 13
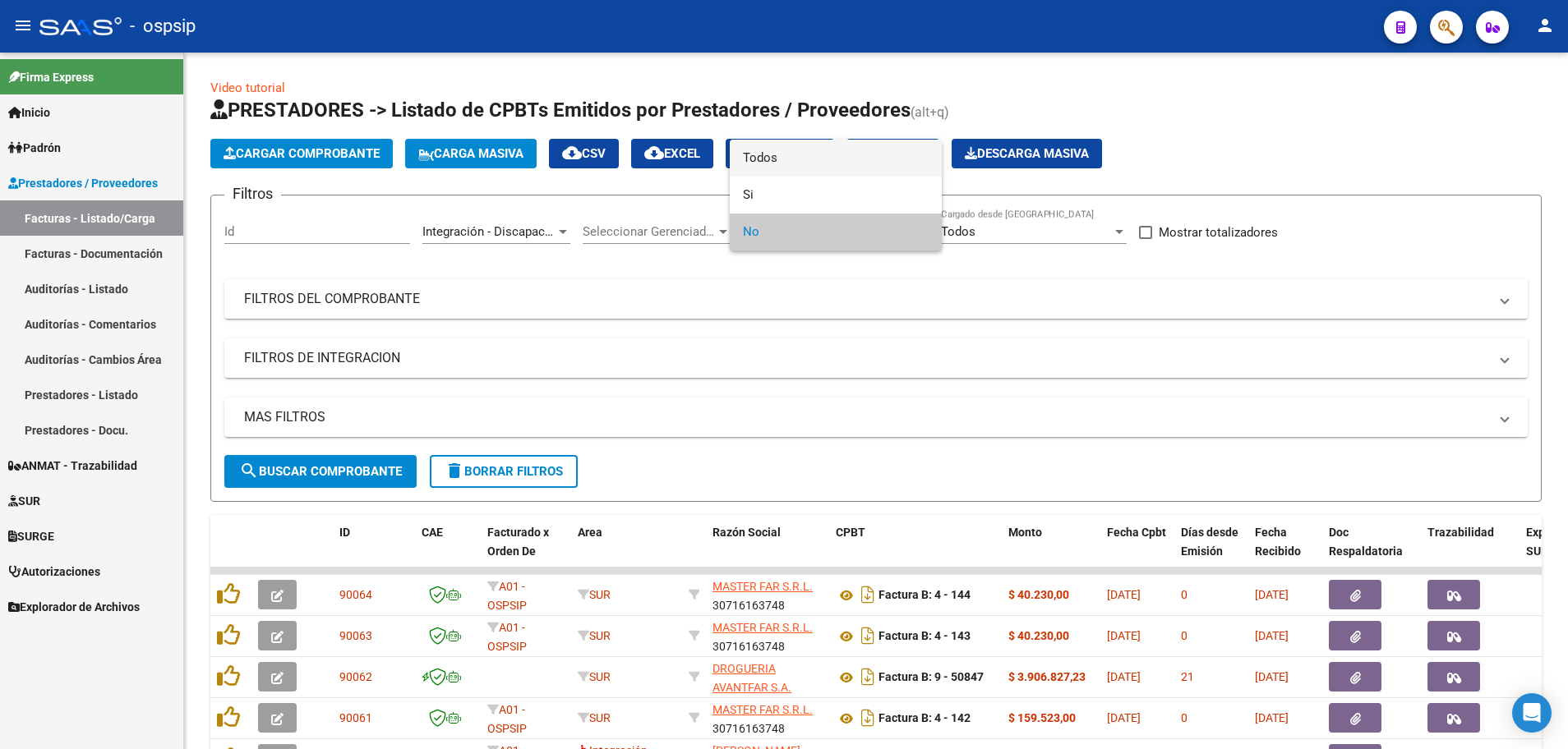
click at [893, 173] on span "Todos" at bounding box center [835, 158] width 186 height 37
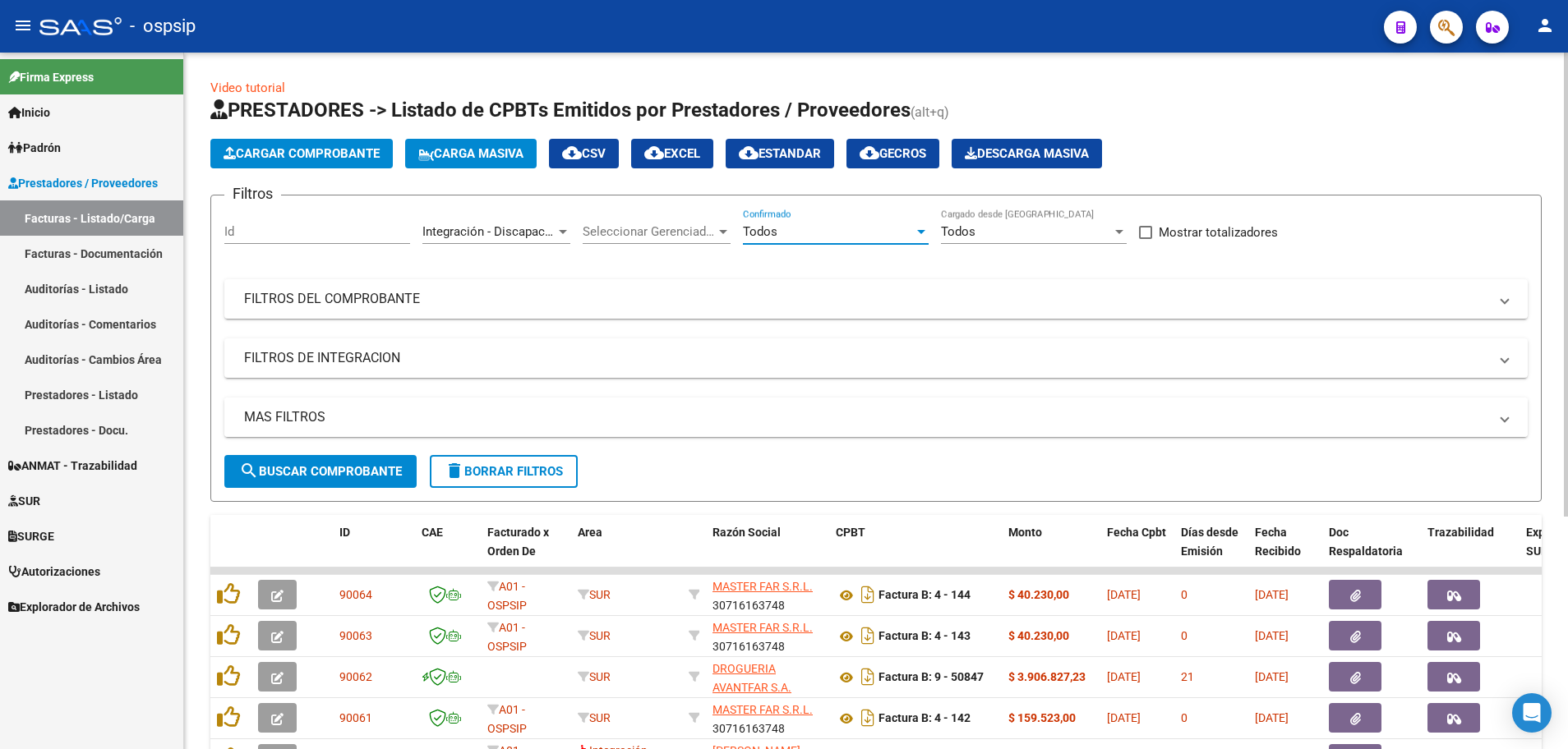
click at [312, 418] on mat-panel-title "MAS FILTROS" at bounding box center [865, 418] width 1244 height 18
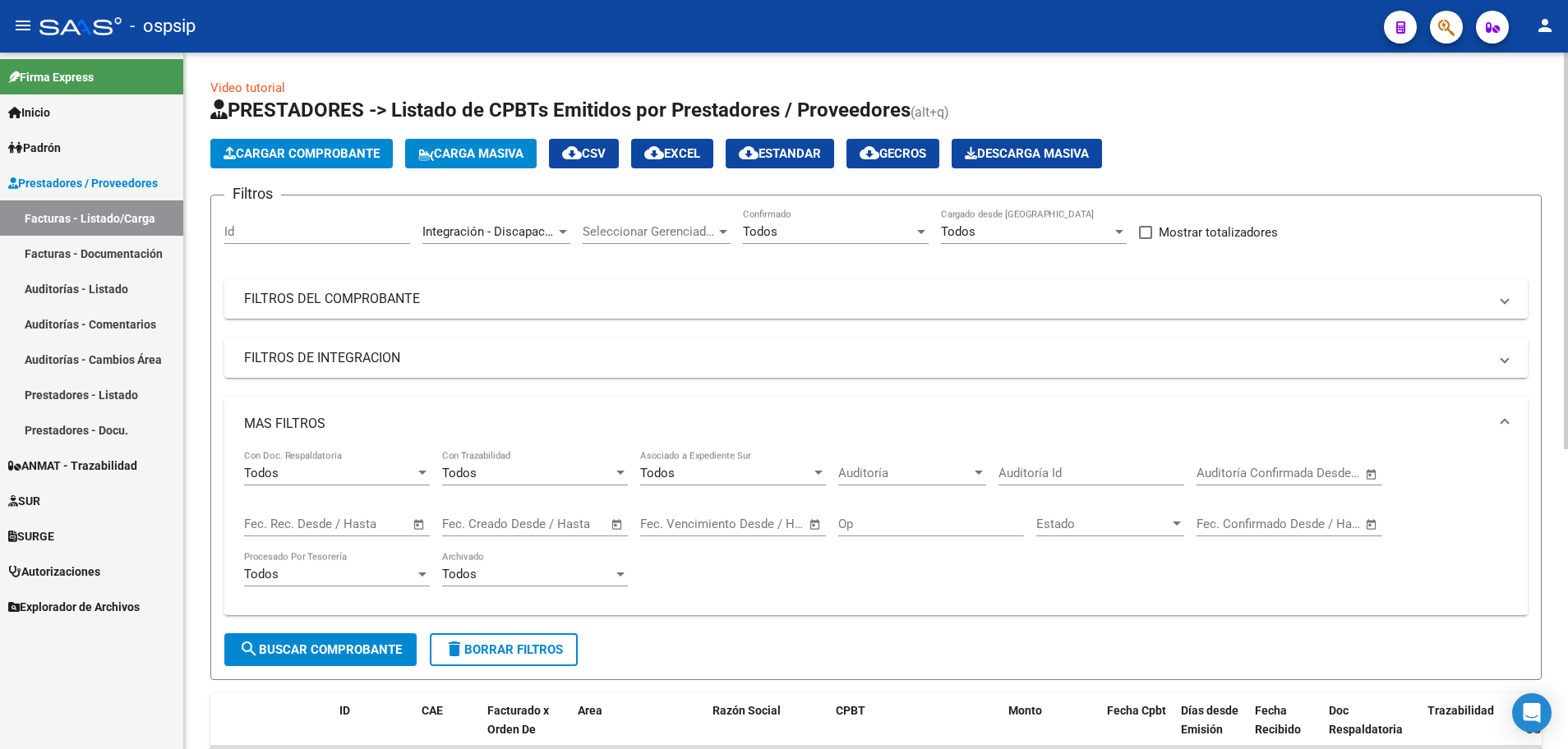
click at [423, 527] on span "Open calendar" at bounding box center [419, 525] width 40 height 40
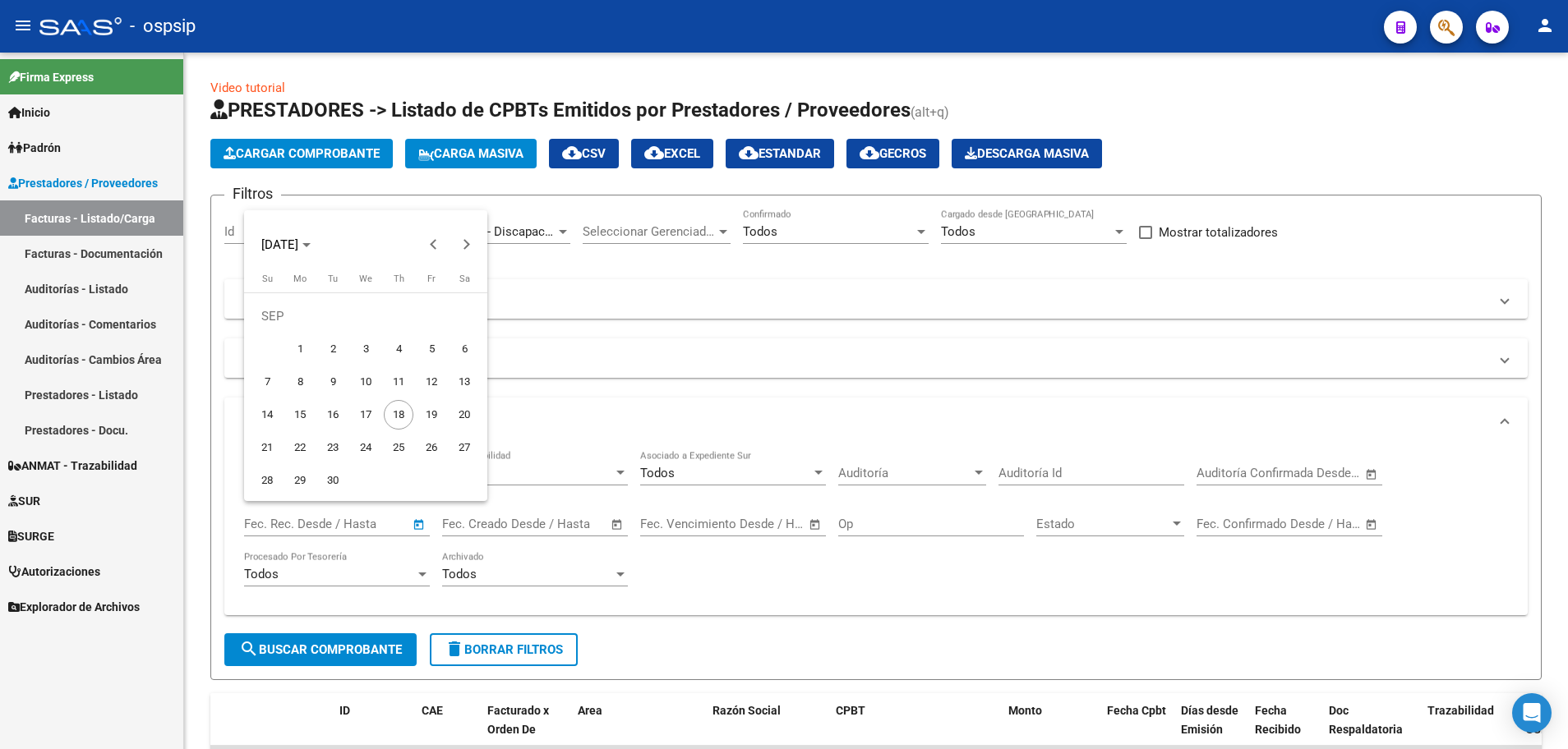
click at [365, 413] on span "17" at bounding box center [365, 415] width 30 height 30
type input "[DATE]"
click at [365, 413] on span "17" at bounding box center [365, 415] width 30 height 30
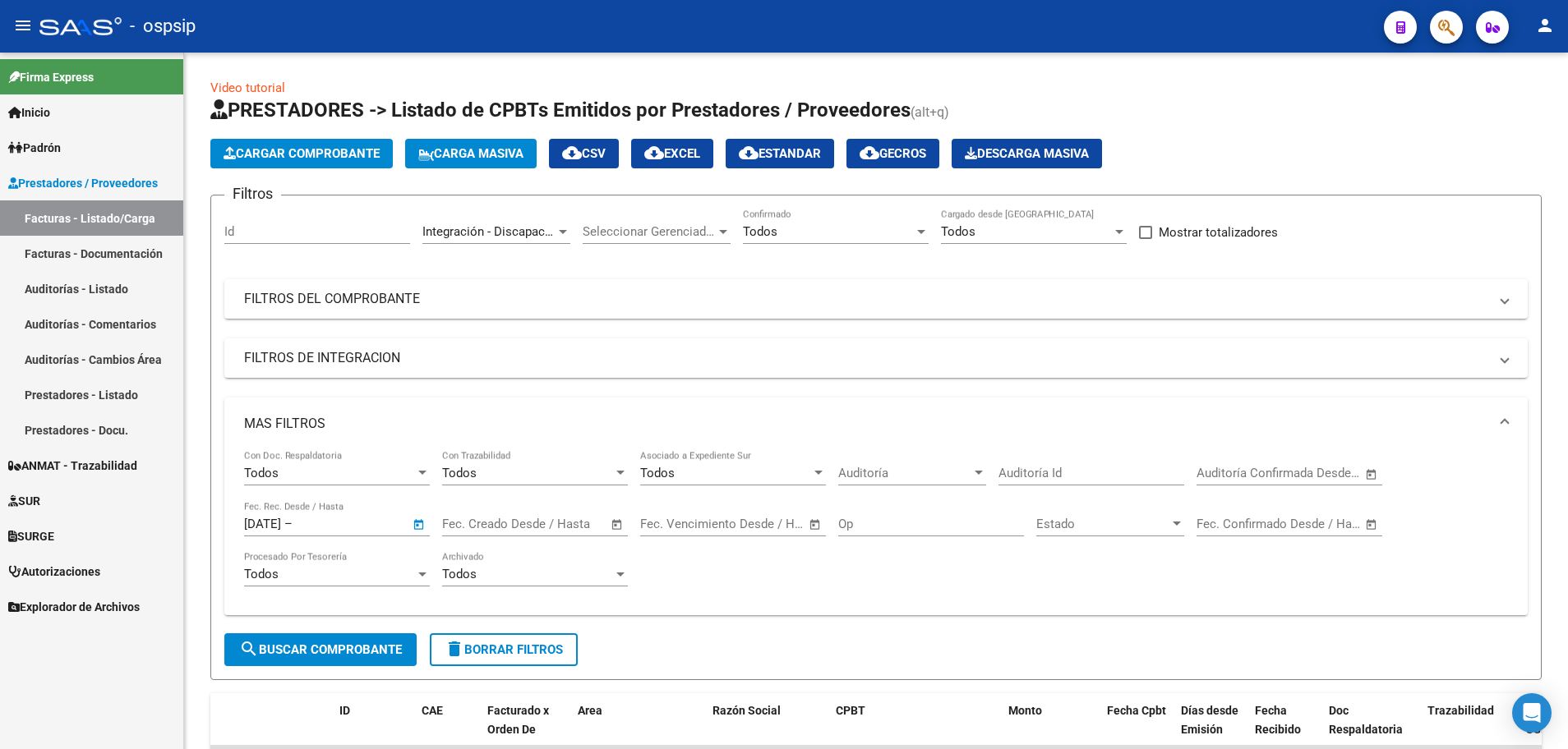
type input "[DATE]"
click at [330, 656] on span "search Buscar Comprobante" at bounding box center [321, 650] width 162 height 15
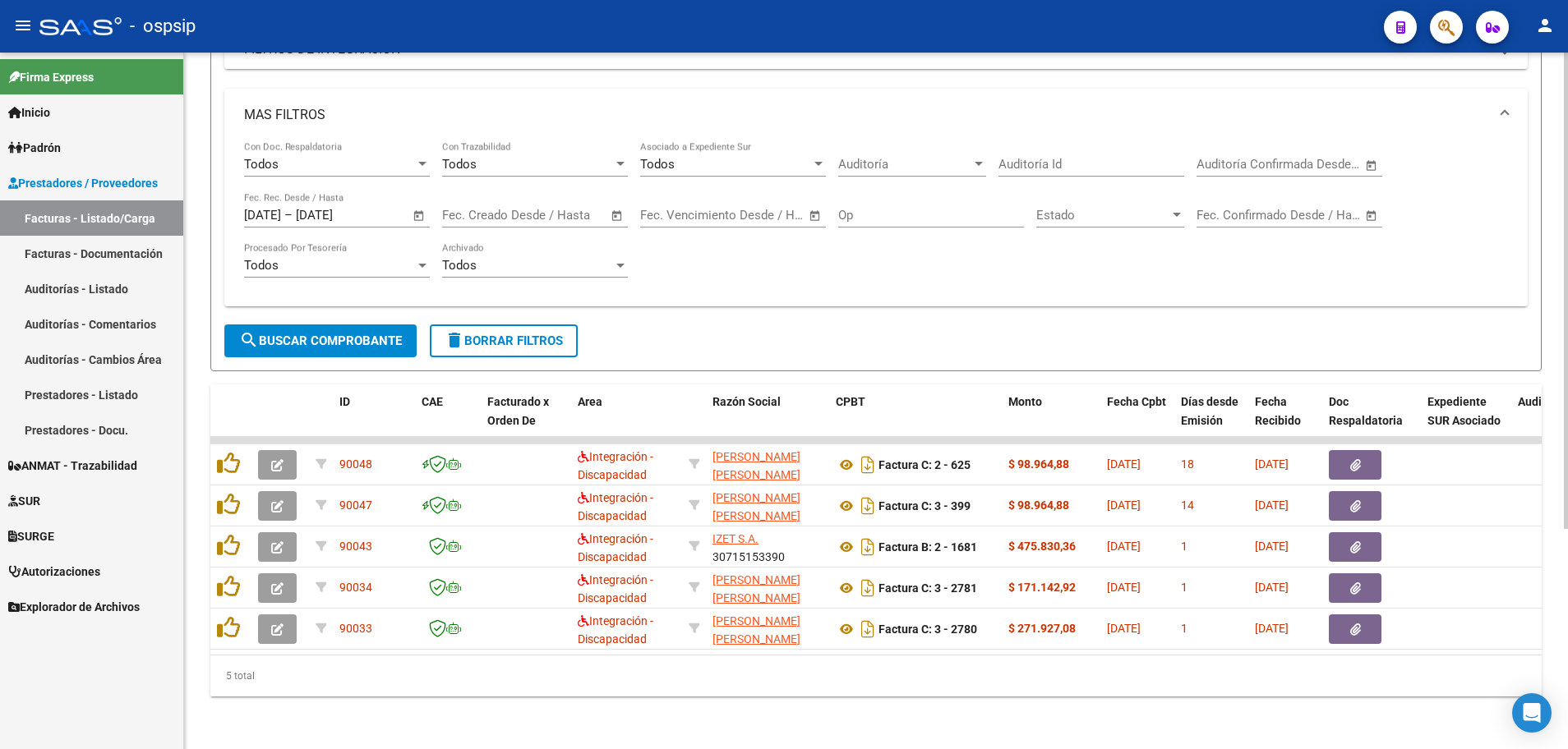
scroll to position [321, 0]
